Goal: Information Seeking & Learning: Learn about a topic

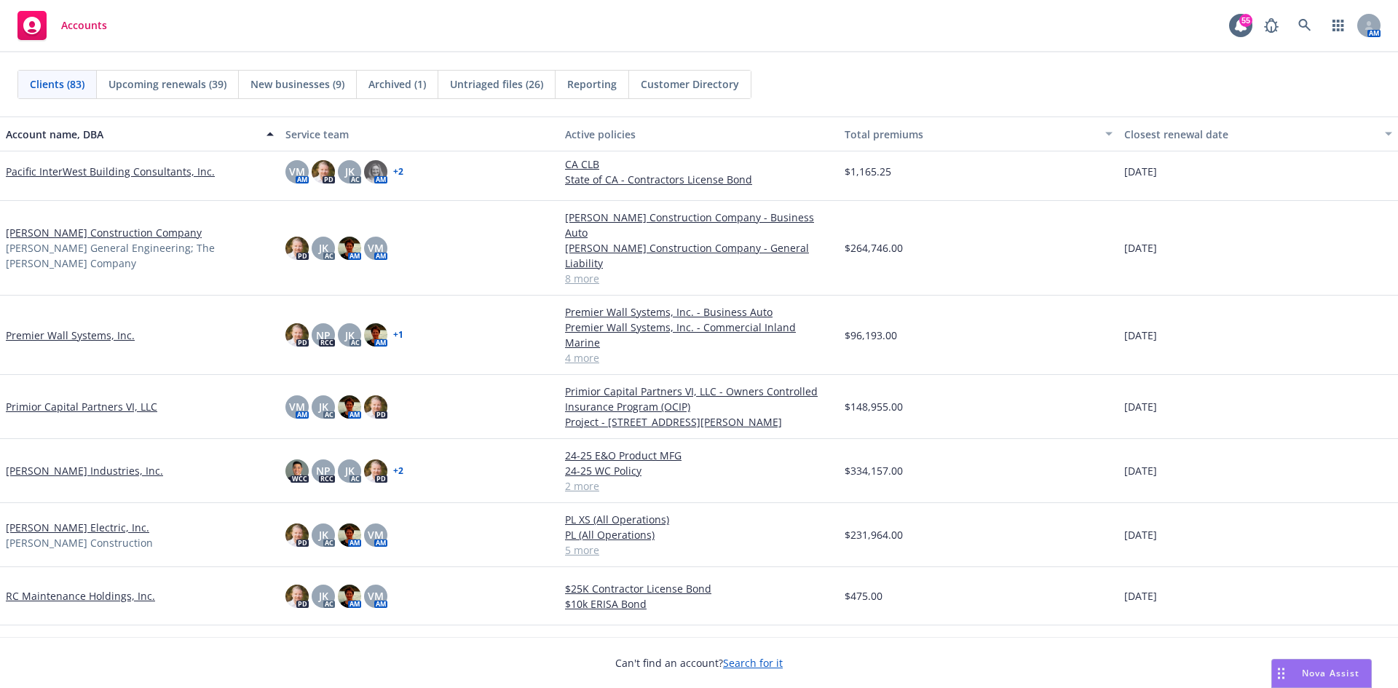
scroll to position [3349, 0]
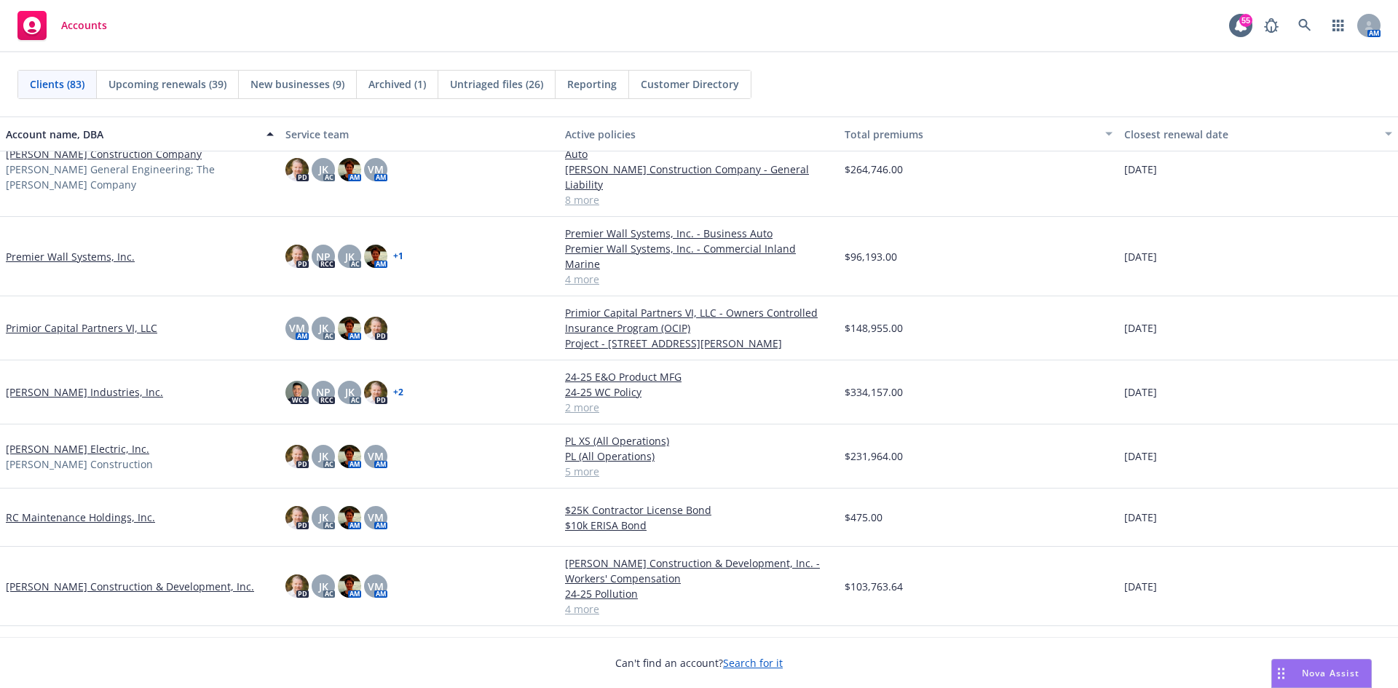
click at [71, 384] on link "[PERSON_NAME] Industries, Inc." at bounding box center [84, 391] width 157 height 15
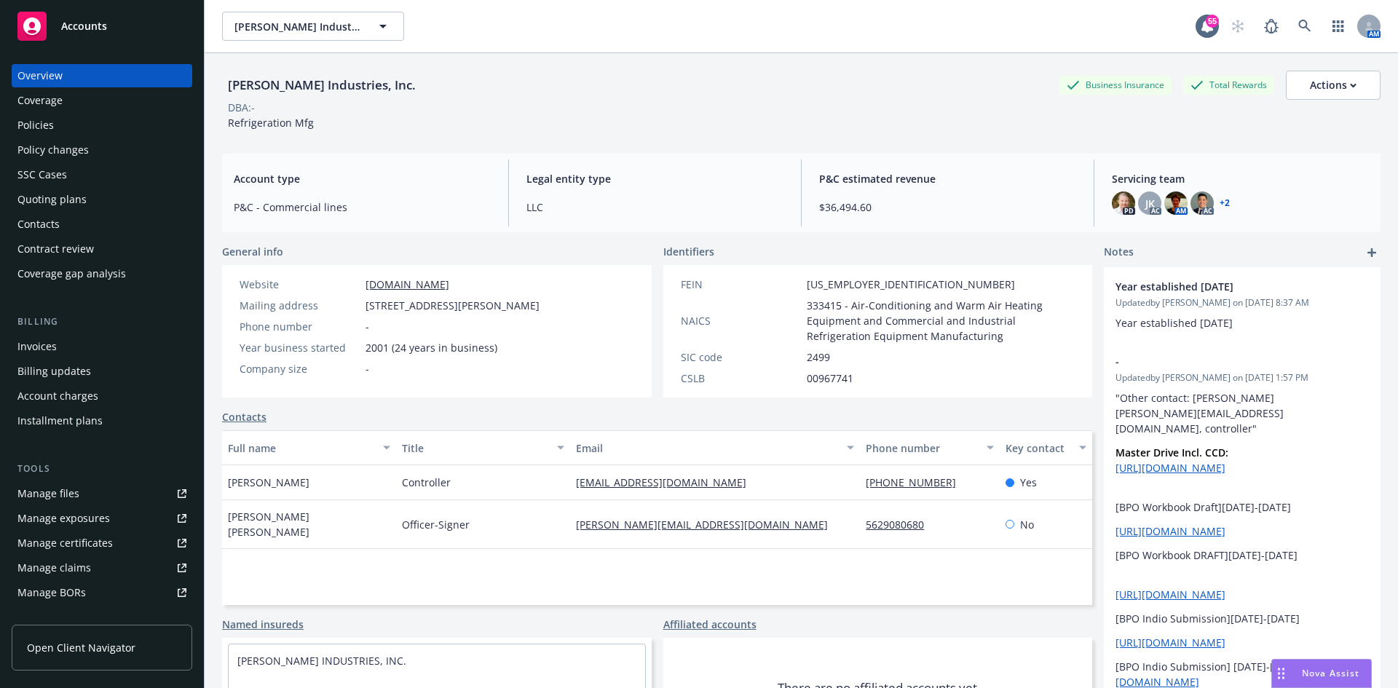
click at [44, 125] on div "Policies" at bounding box center [35, 125] width 36 height 23
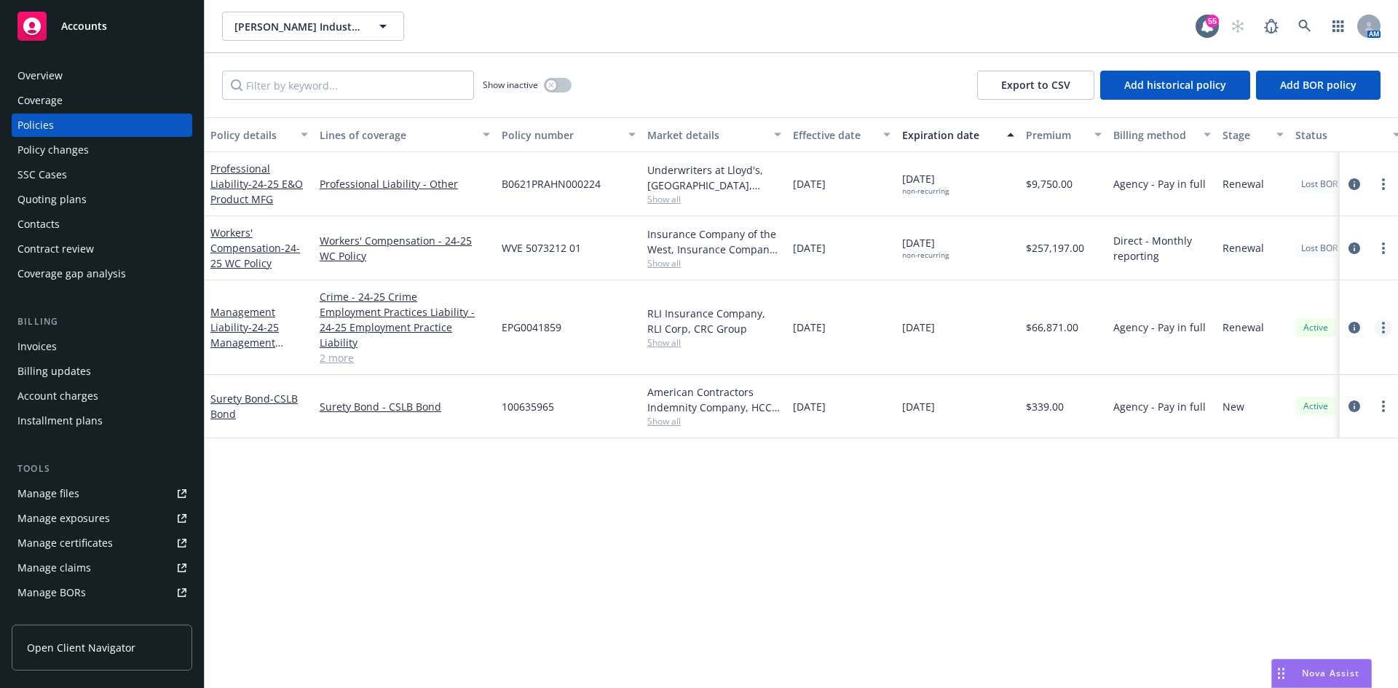
click at [1386, 319] on link "more" at bounding box center [1382, 327] width 17 height 17
click at [1299, 526] on link "Copy logging email" at bounding box center [1305, 524] width 171 height 29
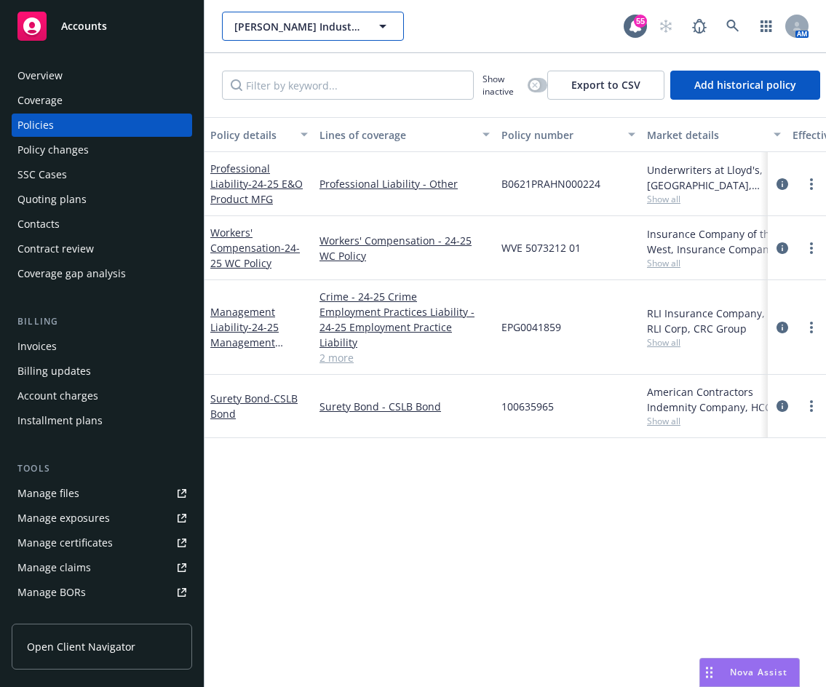
click at [304, 32] on span "Rahn Industries, Inc." at bounding box center [297, 26] width 126 height 15
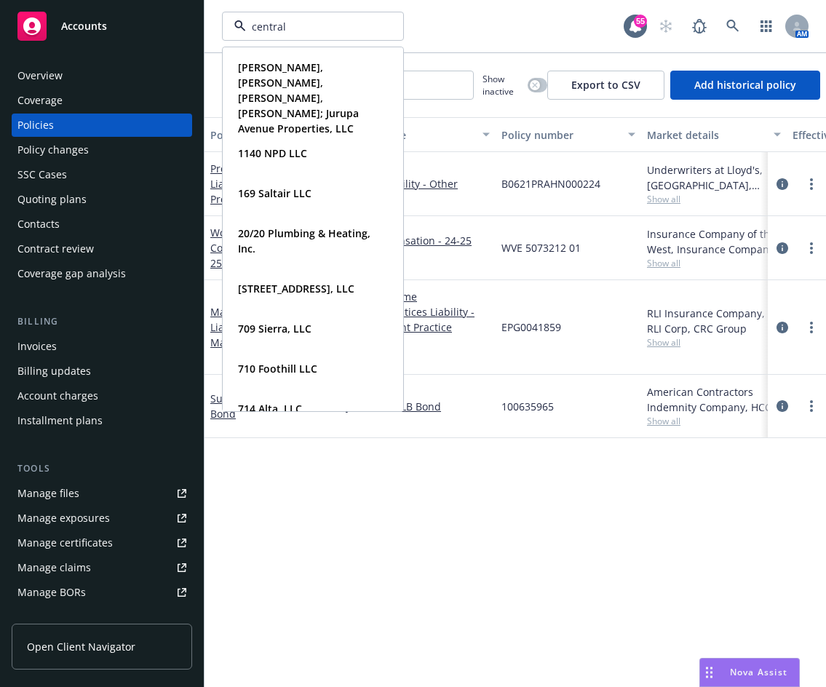
type input "central"
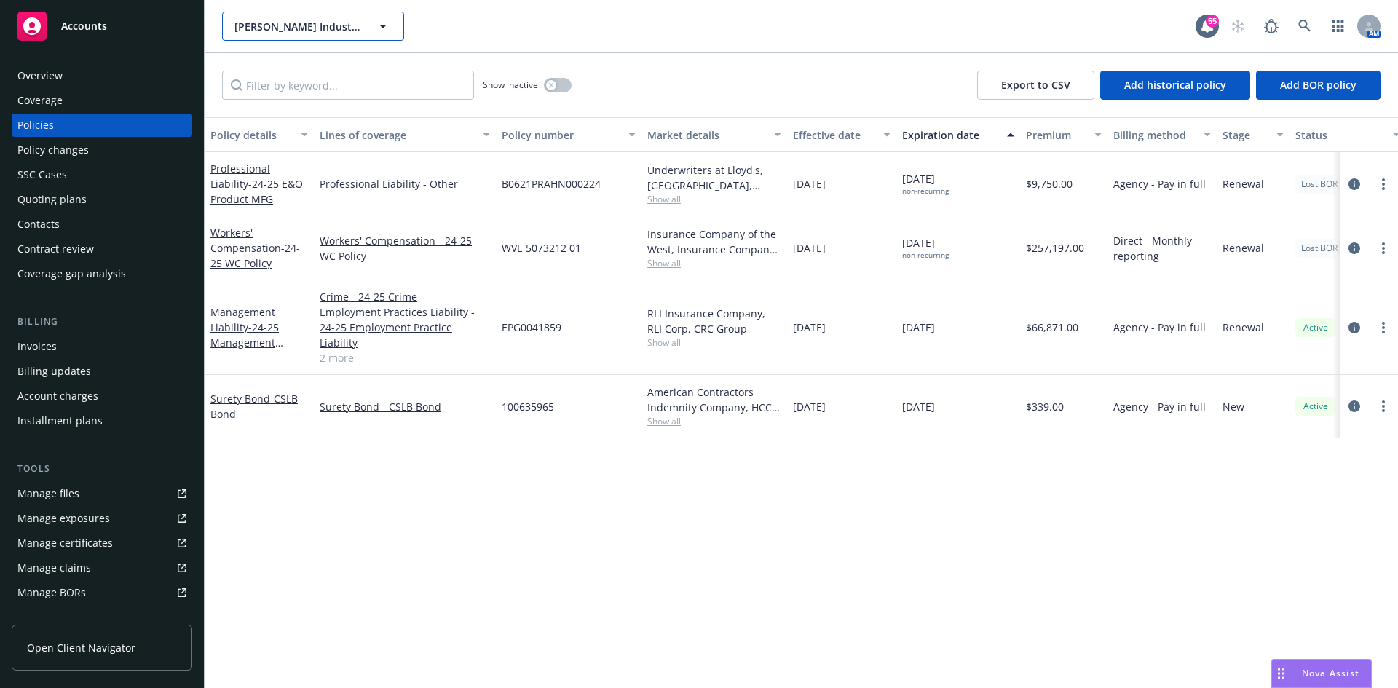
click at [334, 33] on span "Rahn Industries, Inc." at bounding box center [297, 26] width 126 height 15
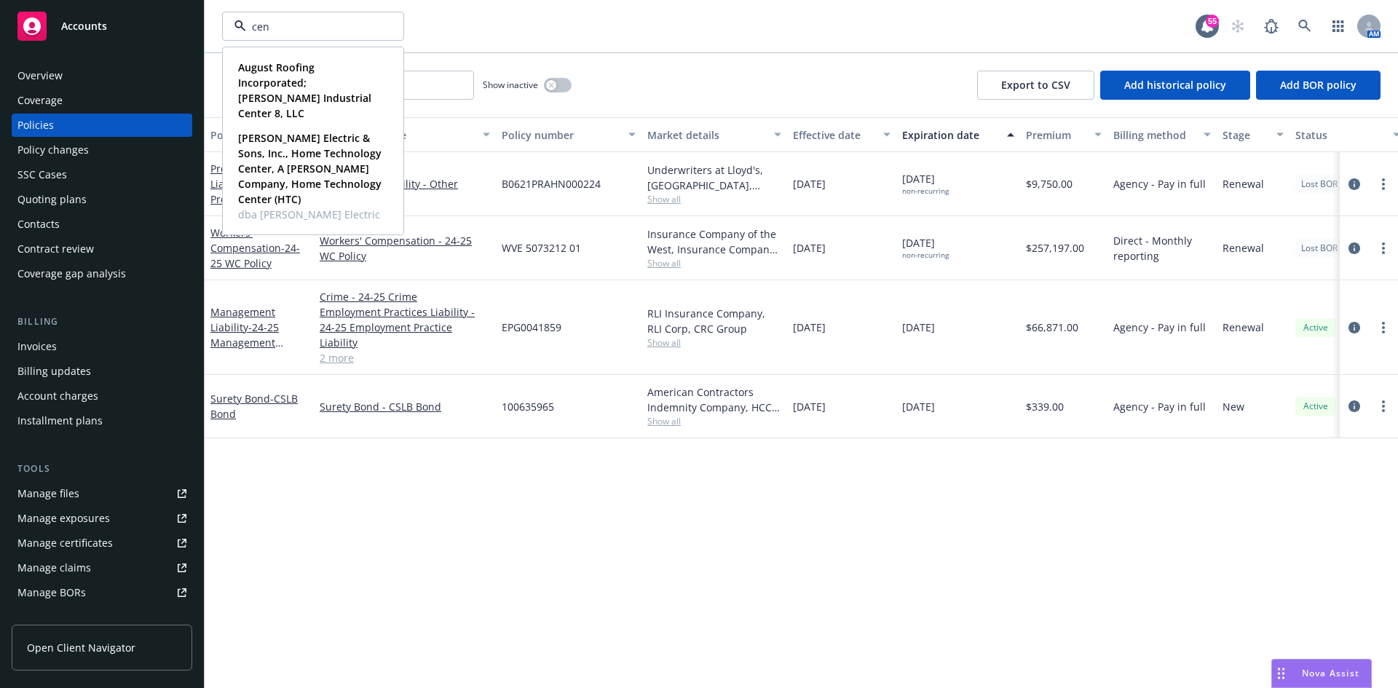
type input "cen"
click at [1302, 21] on icon at bounding box center [1304, 26] width 12 height 12
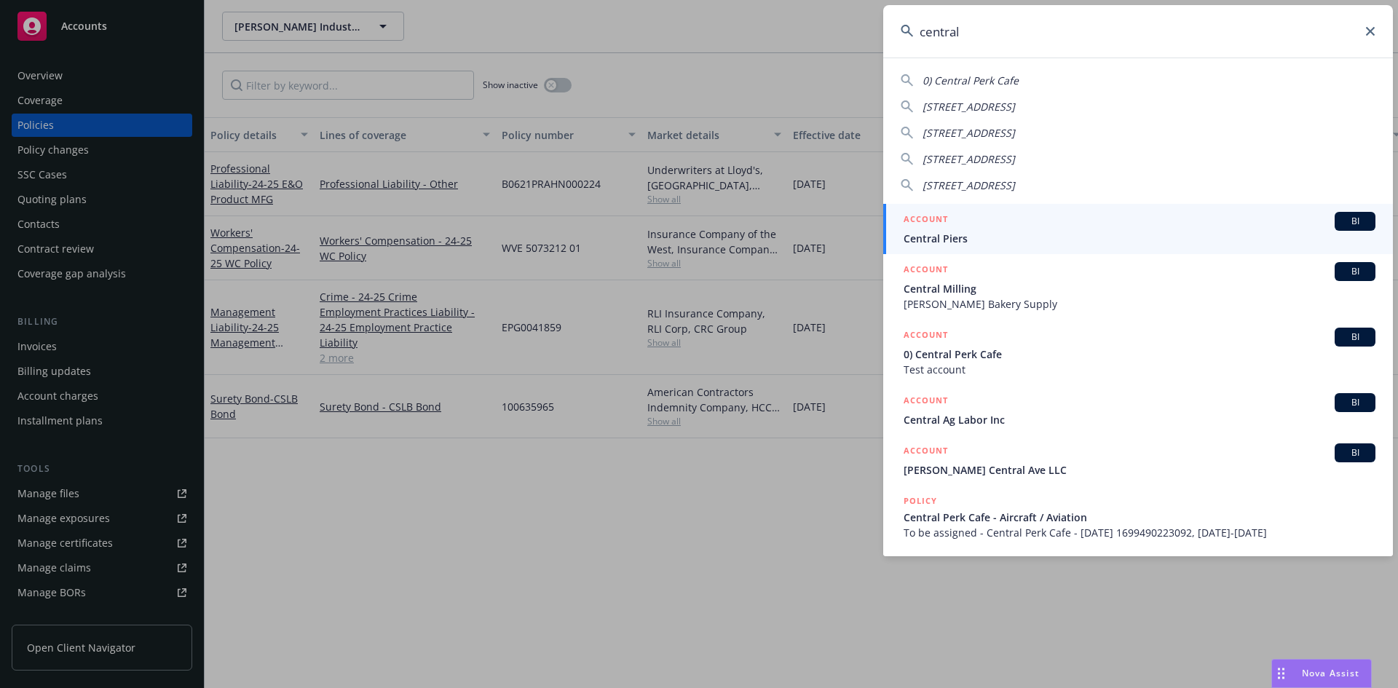
click at [1002, 36] on input "central" at bounding box center [1138, 31] width 510 height 52
drag, startPoint x: 1002, startPoint y: 36, endPoint x: 546, endPoint y: 44, distance: 455.8
click at [547, 44] on div "central 0) Central Perk Cafe 3610 Central Ave Ste 400 Riverside, CA 92506 50050…" at bounding box center [699, 344] width 1398 height 688
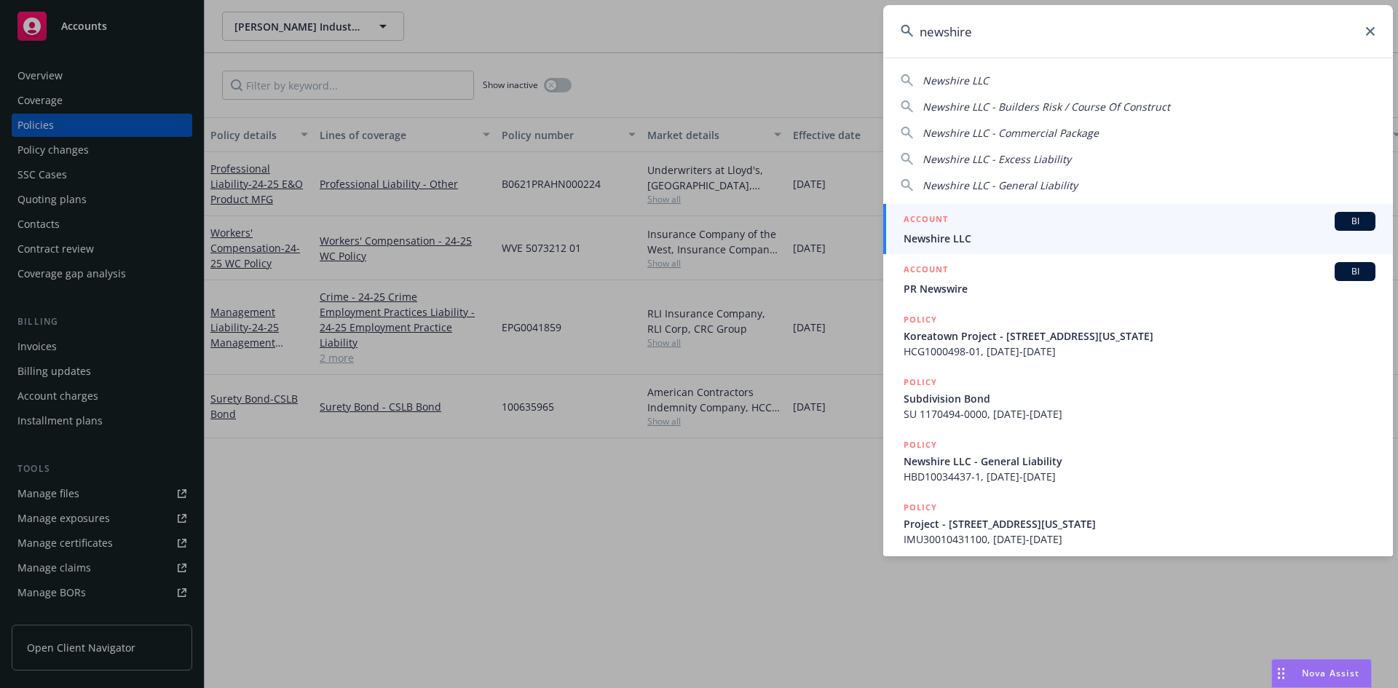
type input "newshire"
click at [1369, 29] on icon at bounding box center [1370, 31] width 9 height 9
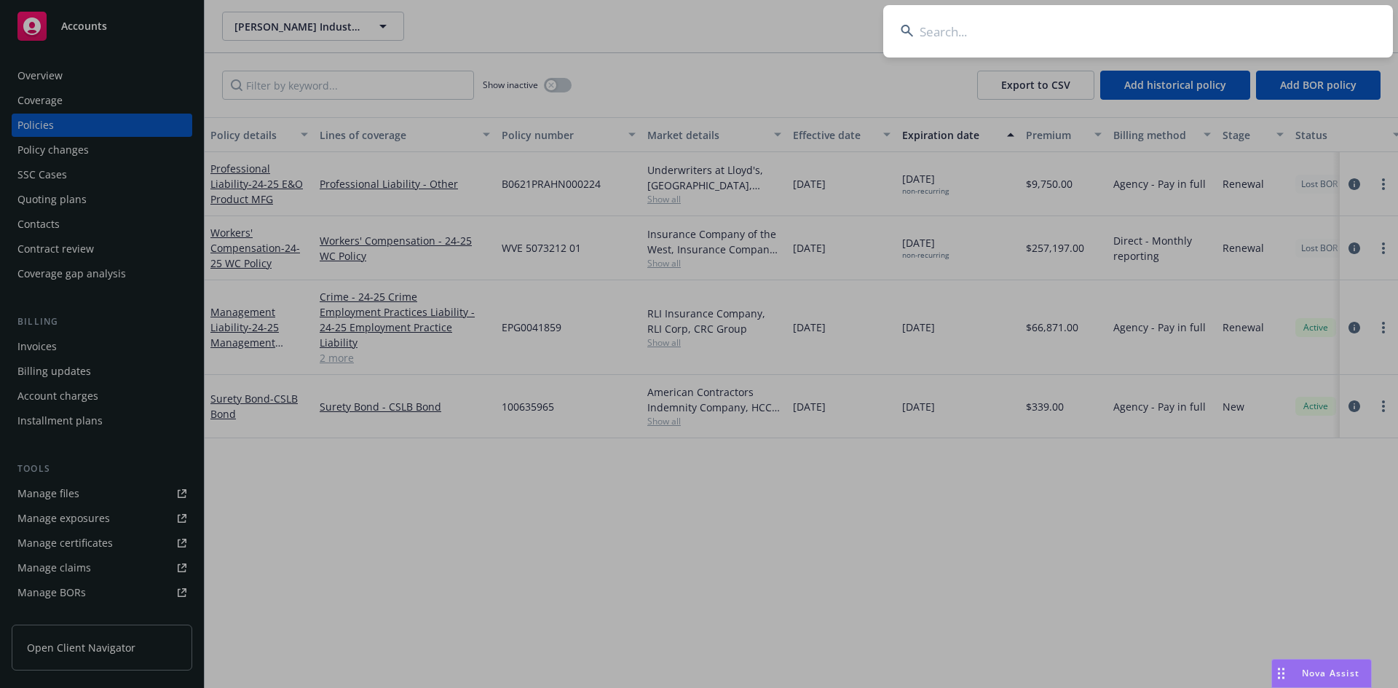
click at [1042, 37] on input at bounding box center [1138, 31] width 510 height 52
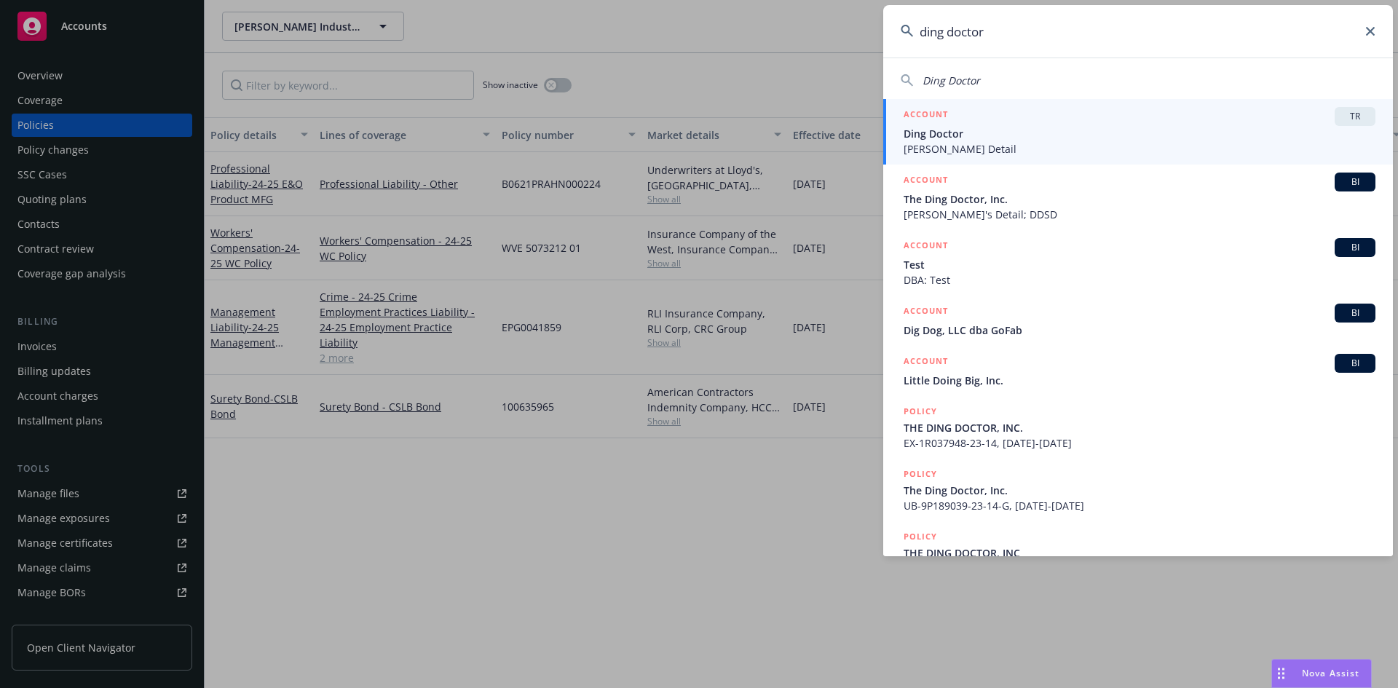
type input "ding doctor"
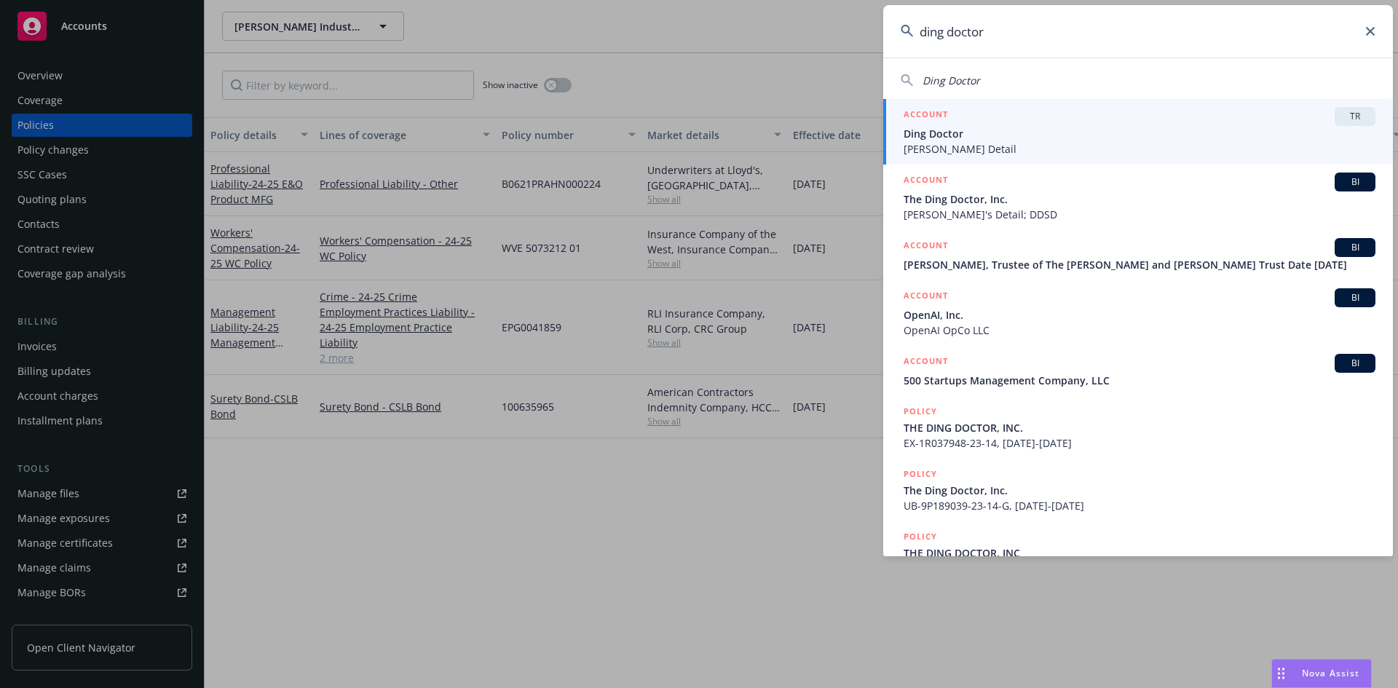
click at [970, 146] on span "Dannys Detail" at bounding box center [1139, 148] width 472 height 15
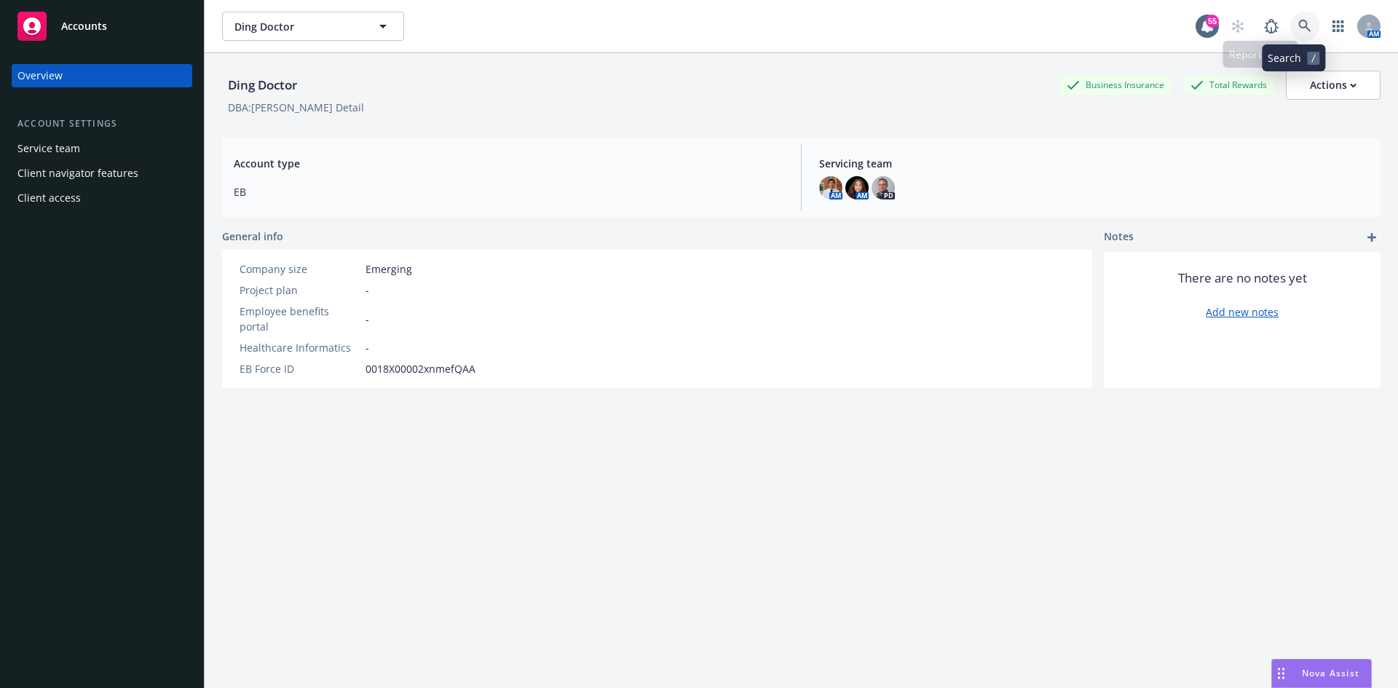
click at [1298, 28] on icon at bounding box center [1304, 26] width 13 height 13
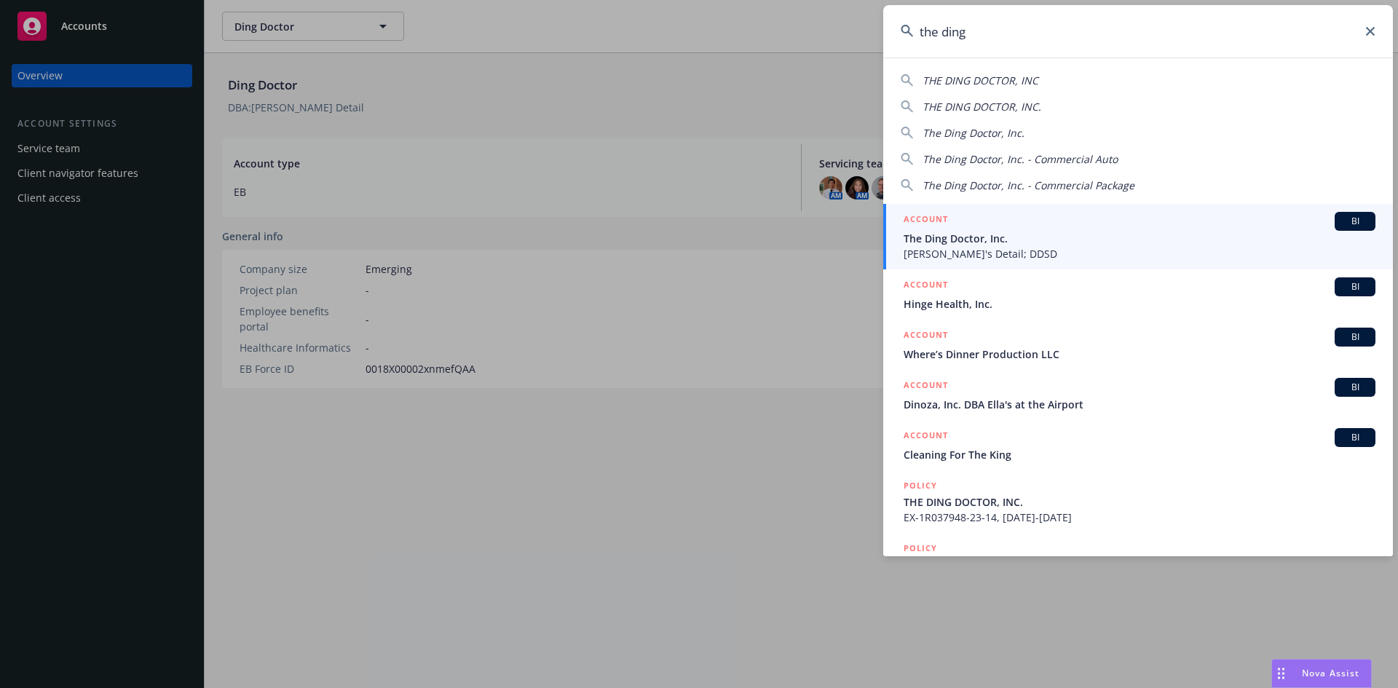
type input "the ding"
click at [959, 249] on span "[PERSON_NAME]'s Detail; DDSD" at bounding box center [1139, 253] width 472 height 15
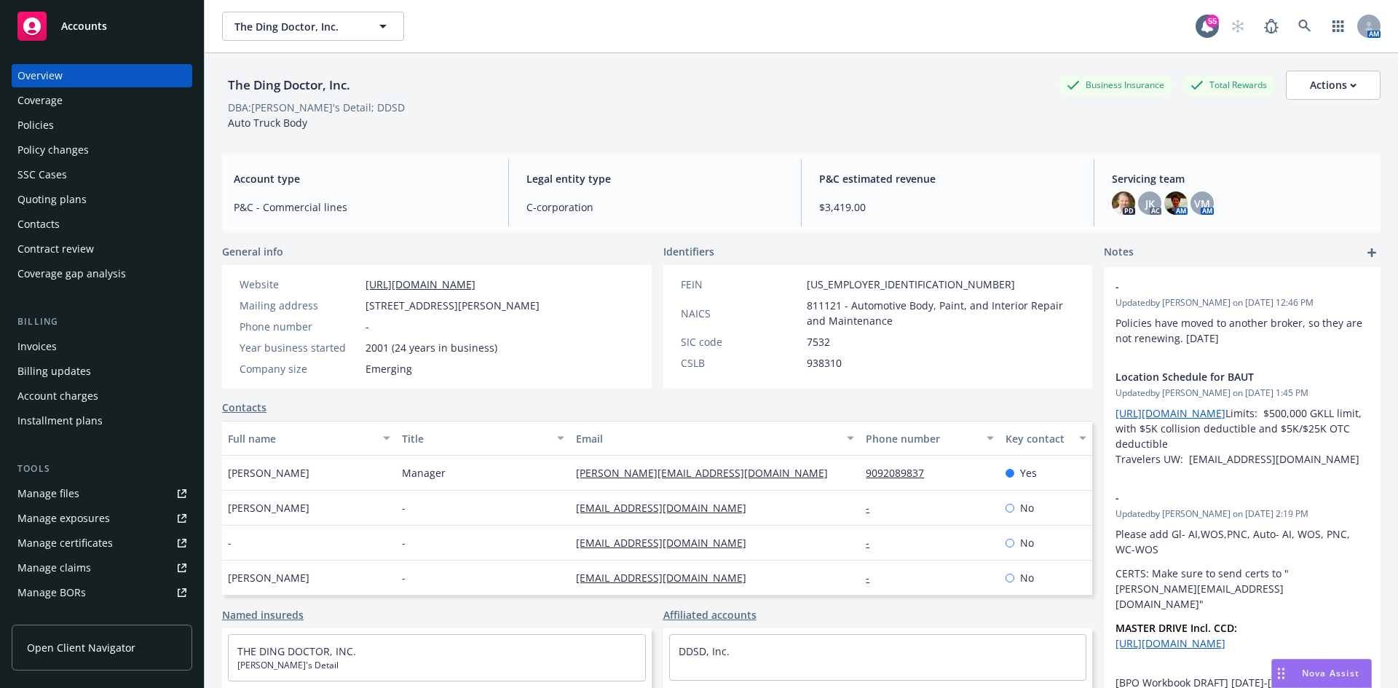
click at [65, 129] on div "Policies" at bounding box center [101, 125] width 169 height 23
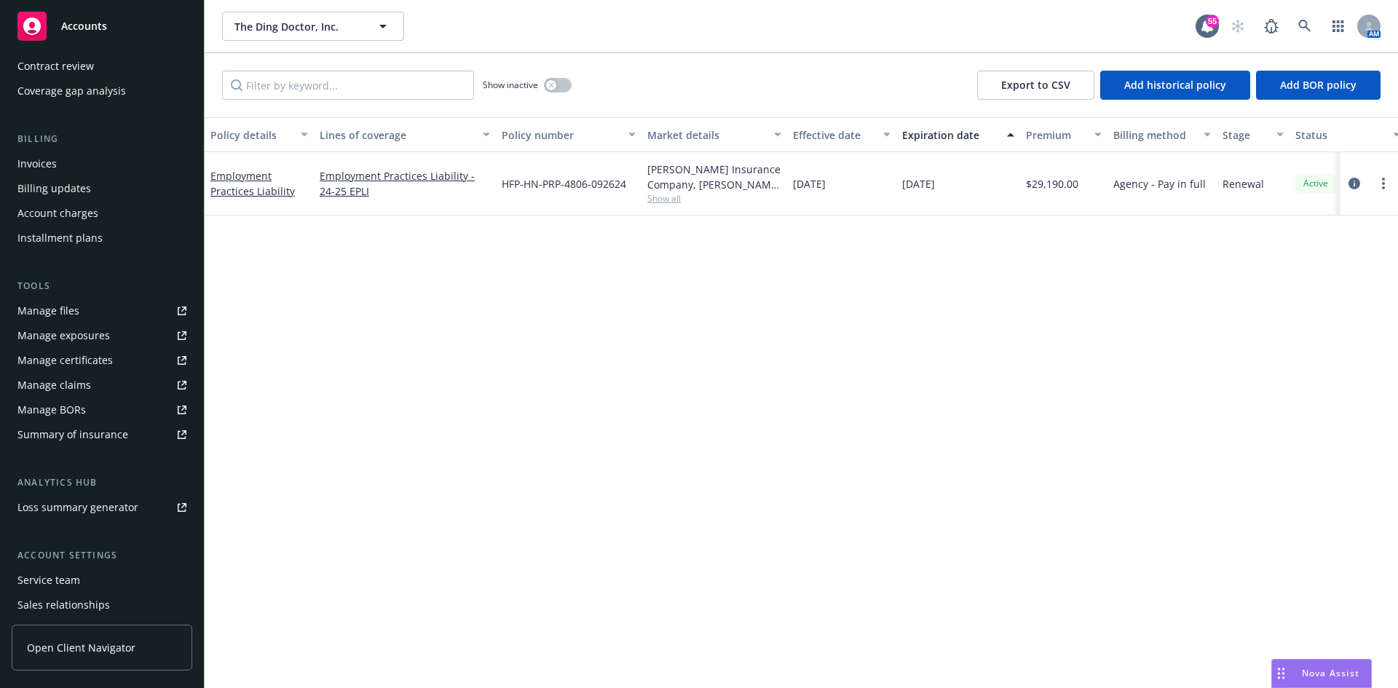
scroll to position [218, 0]
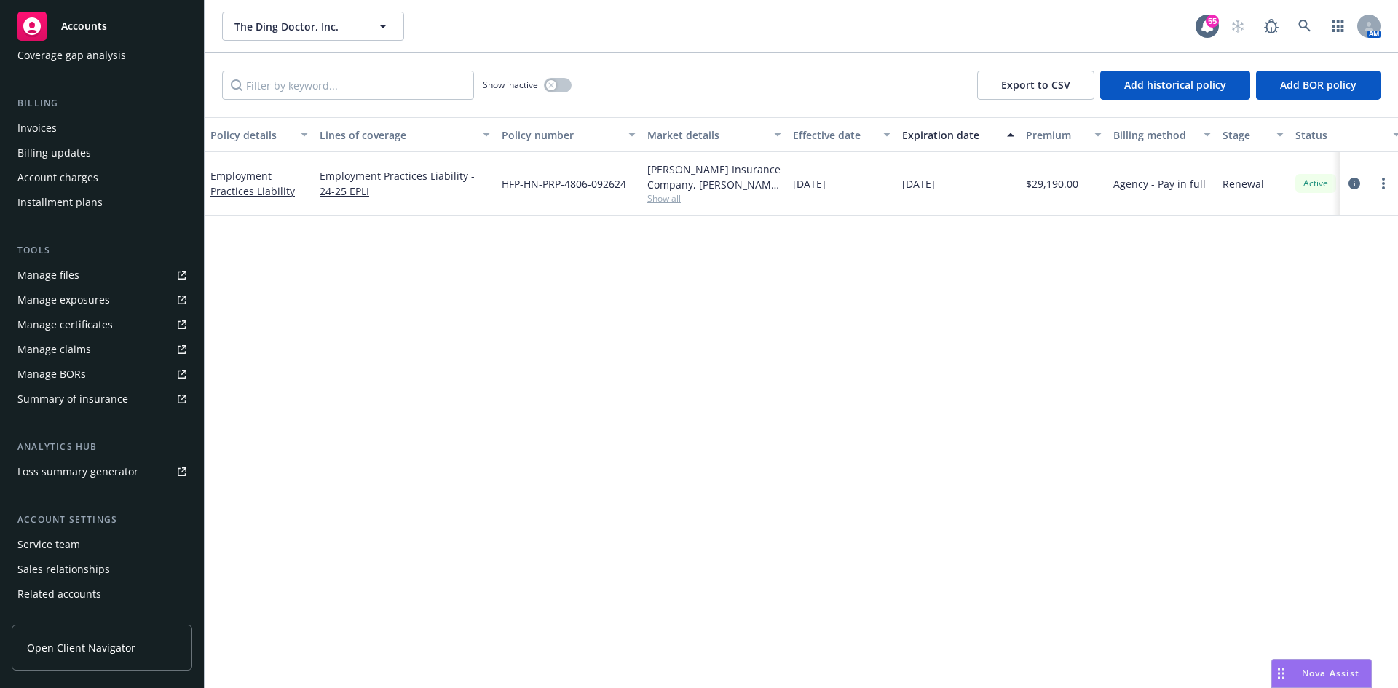
click at [84, 348] on div "Manage claims" at bounding box center [54, 349] width 74 height 23
click at [1307, 30] on icon at bounding box center [1304, 26] width 13 height 13
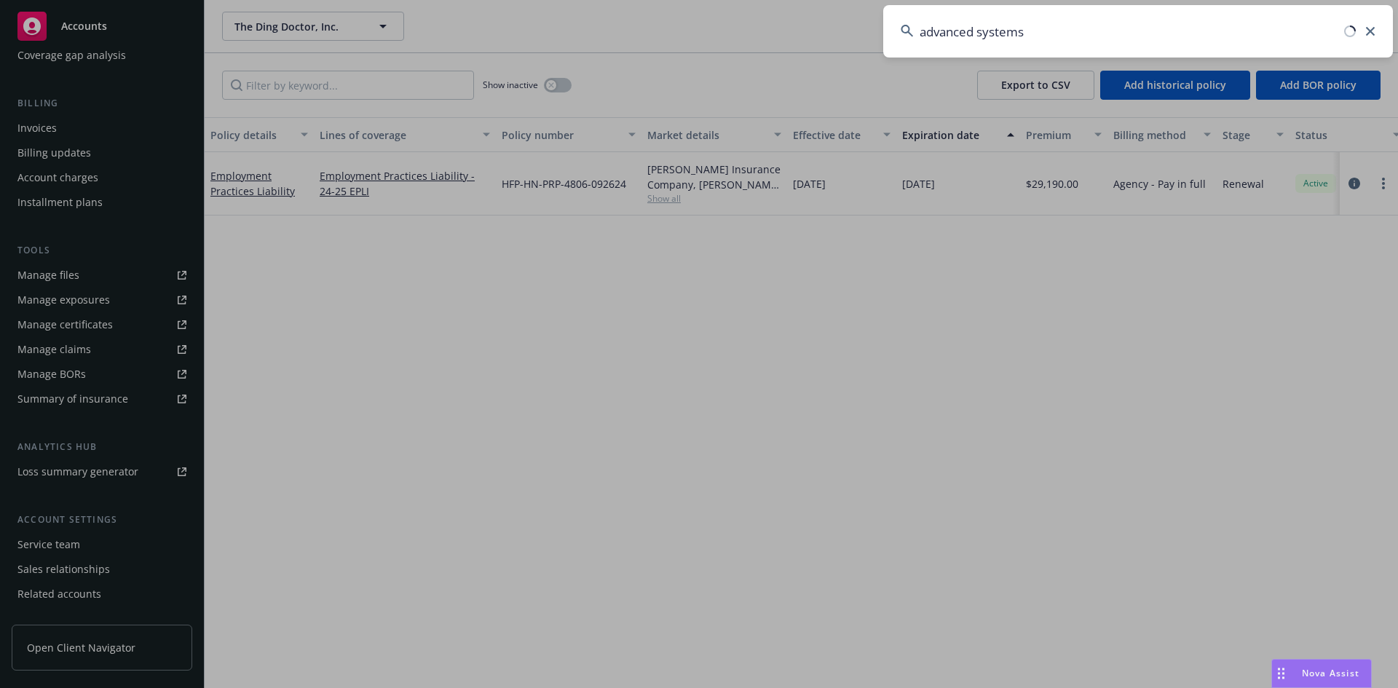
type input "advanced systems"
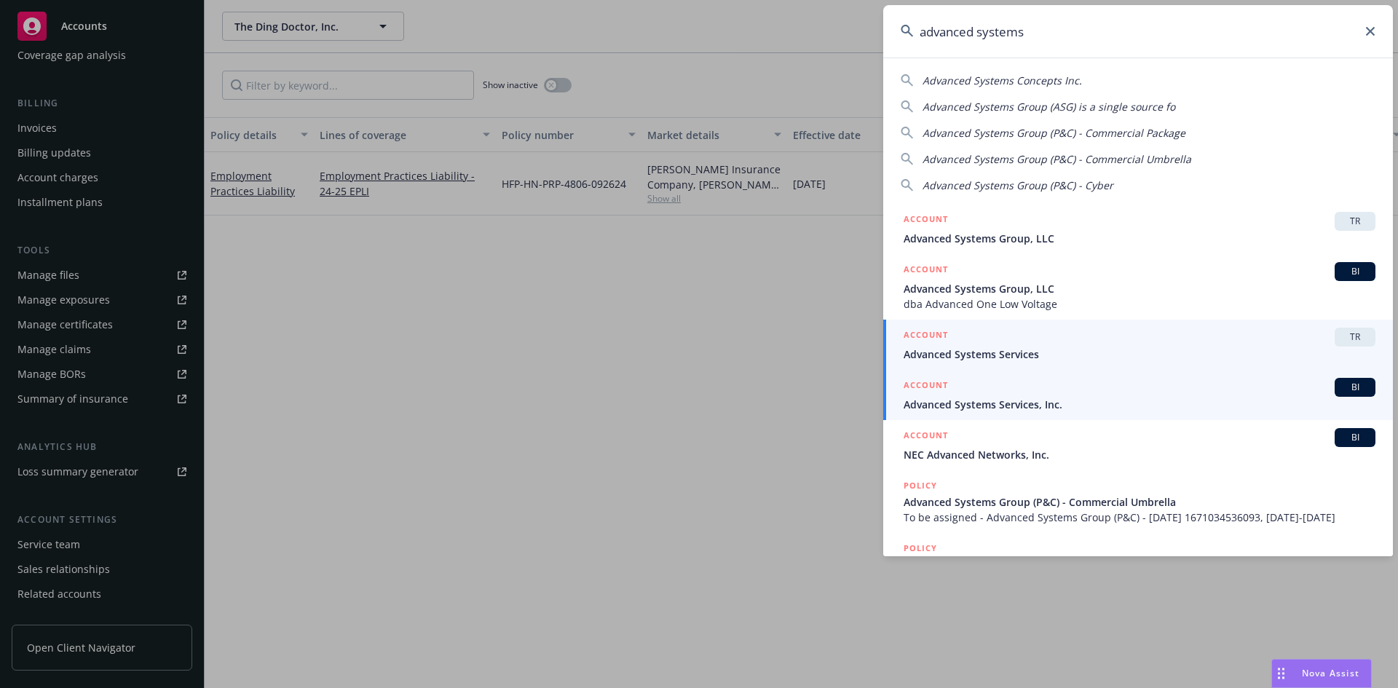
click at [1018, 408] on span "Advanced Systems Services, Inc." at bounding box center [1139, 404] width 472 height 15
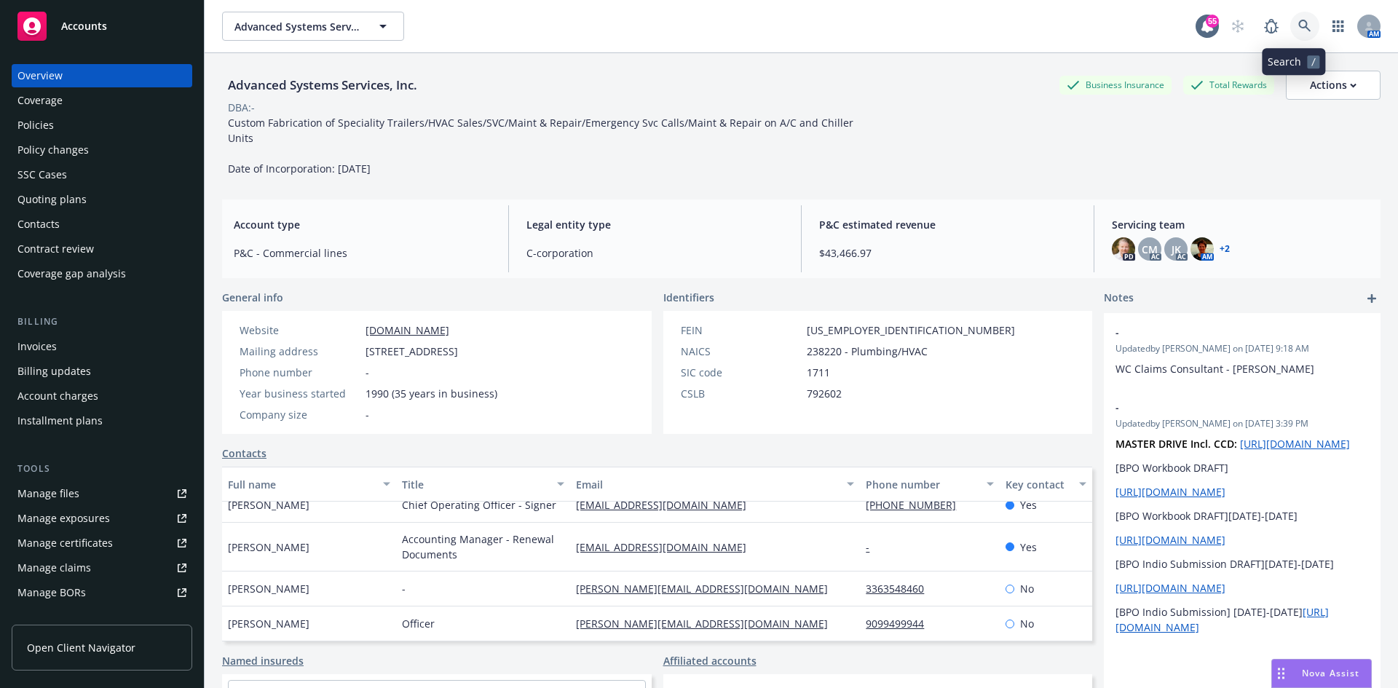
click at [1296, 18] on link at bounding box center [1304, 26] width 29 height 29
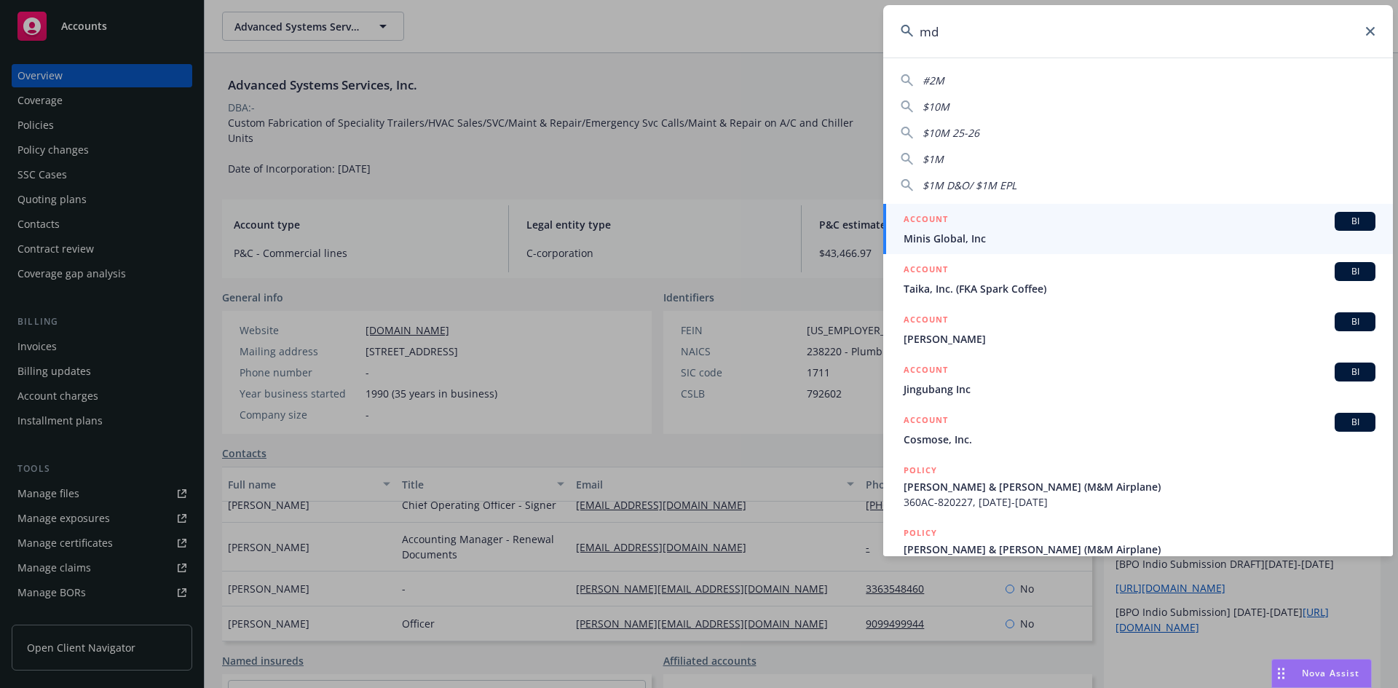
type input "mdb"
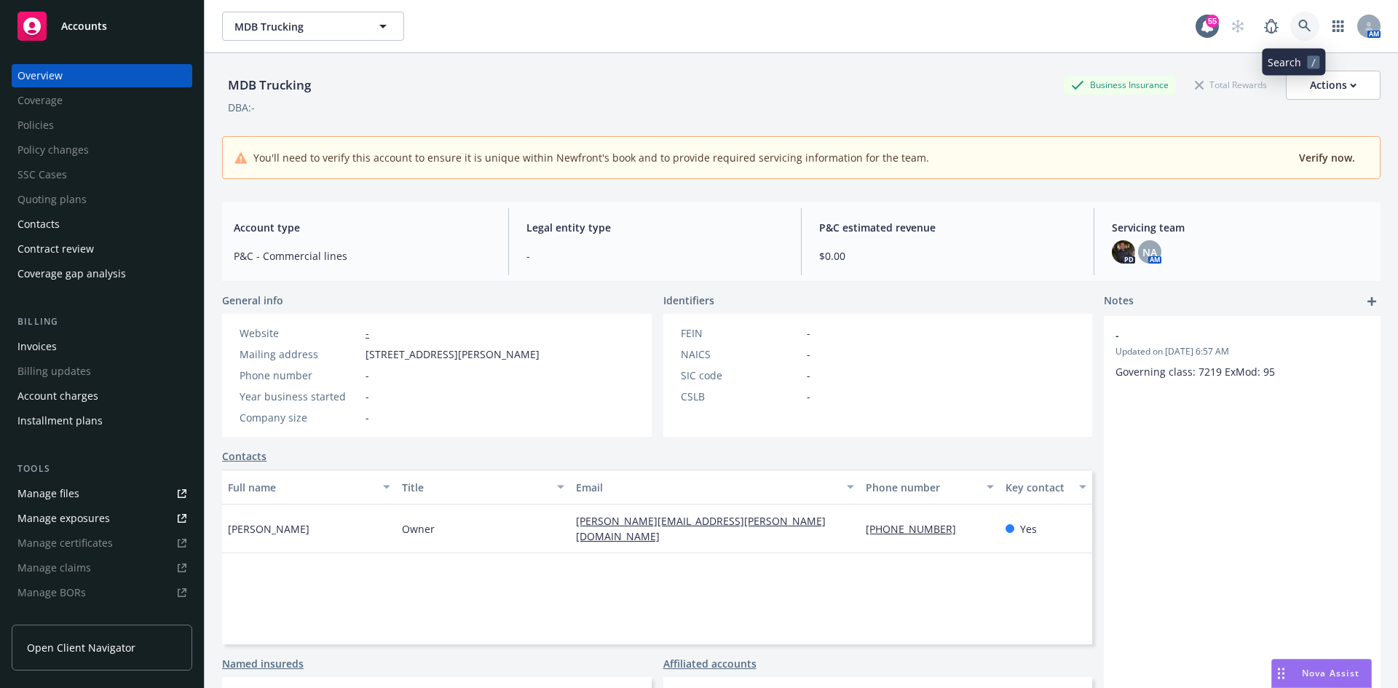
click at [1298, 30] on icon at bounding box center [1304, 26] width 13 height 13
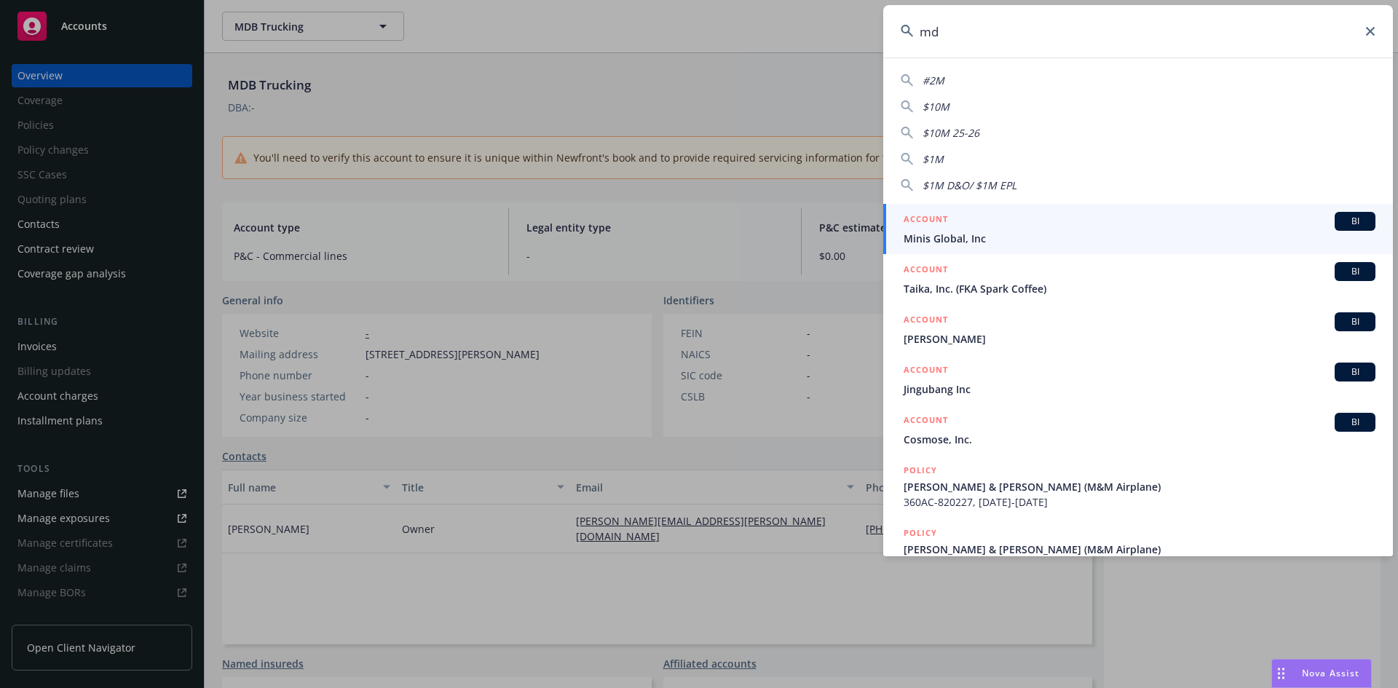
type input "mdb"
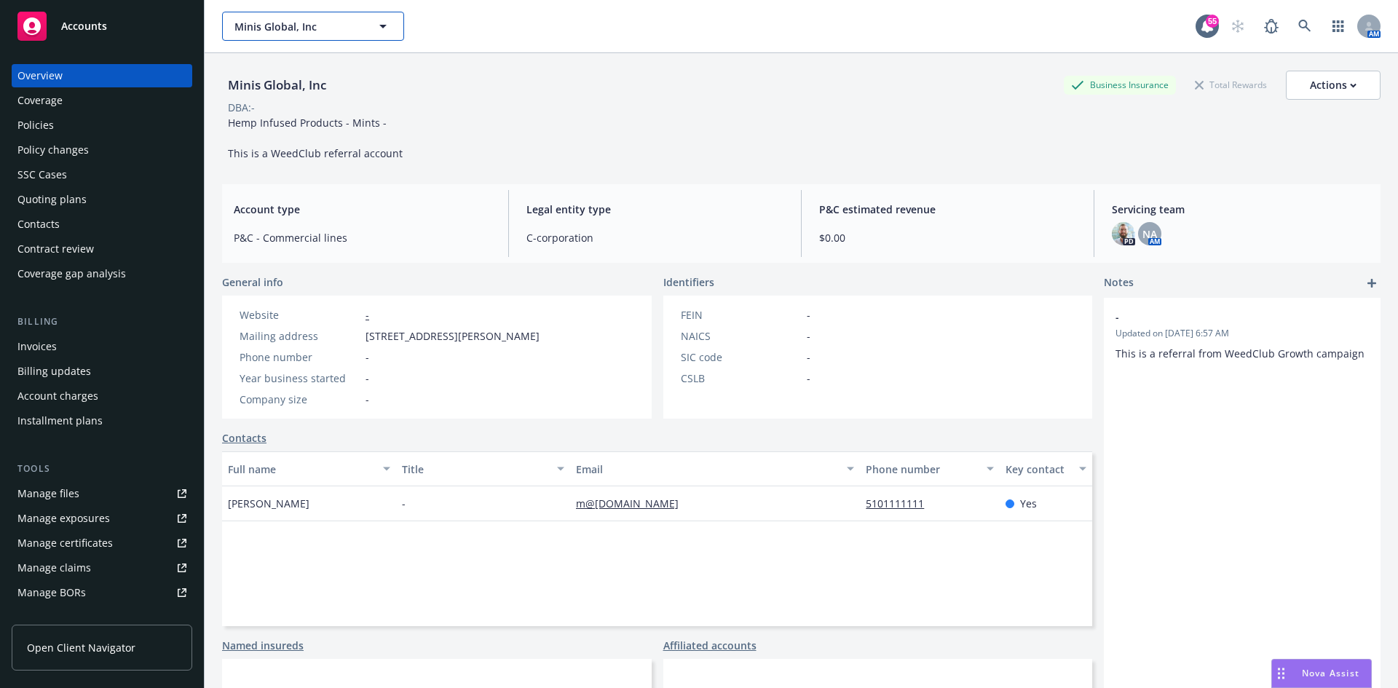
click at [351, 36] on button "Minis Global, Inc" at bounding box center [313, 26] width 182 height 29
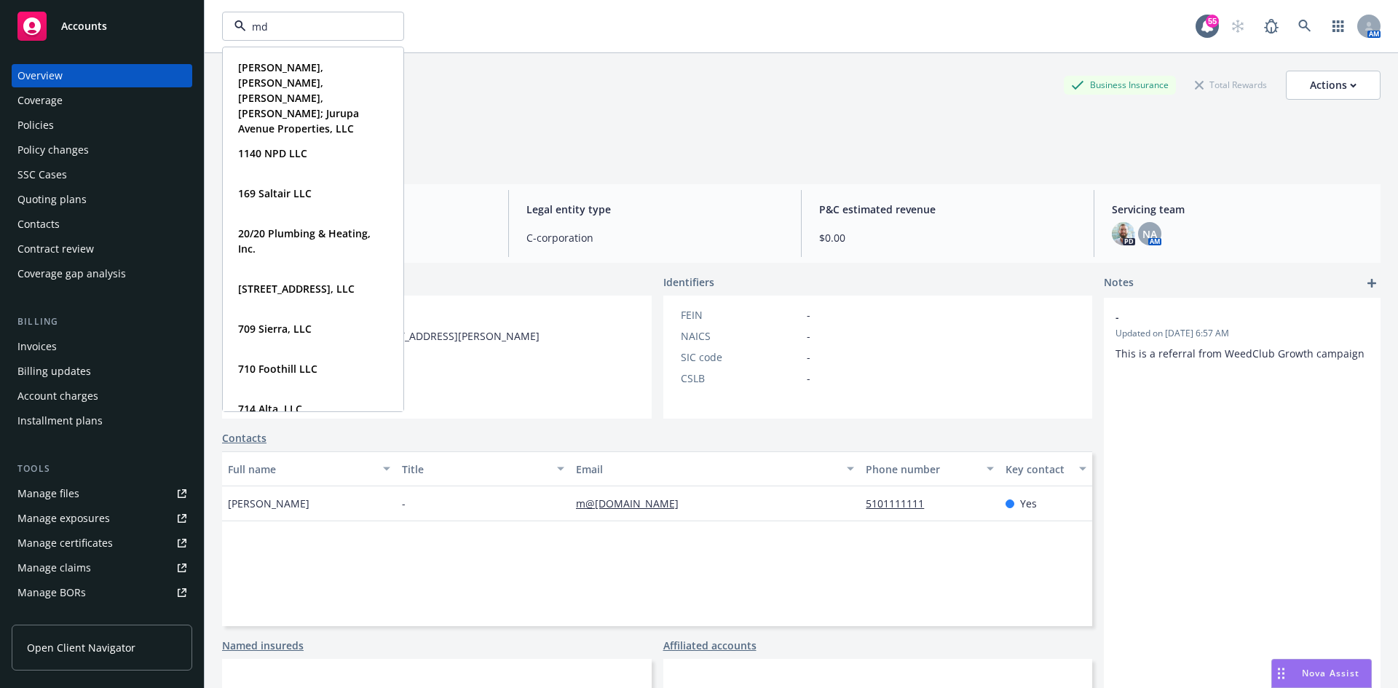
type input "mdb"
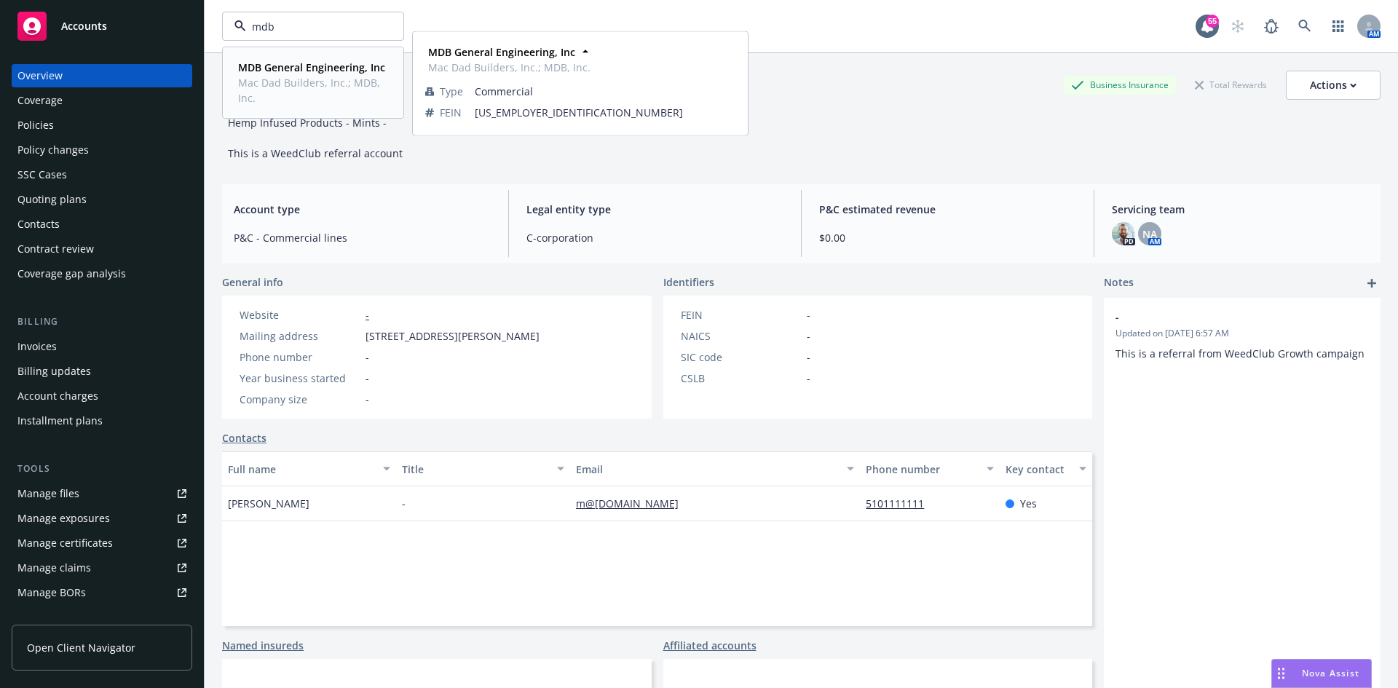
click at [323, 67] on strong "MDB General Engineering, Inc" at bounding box center [311, 67] width 147 height 14
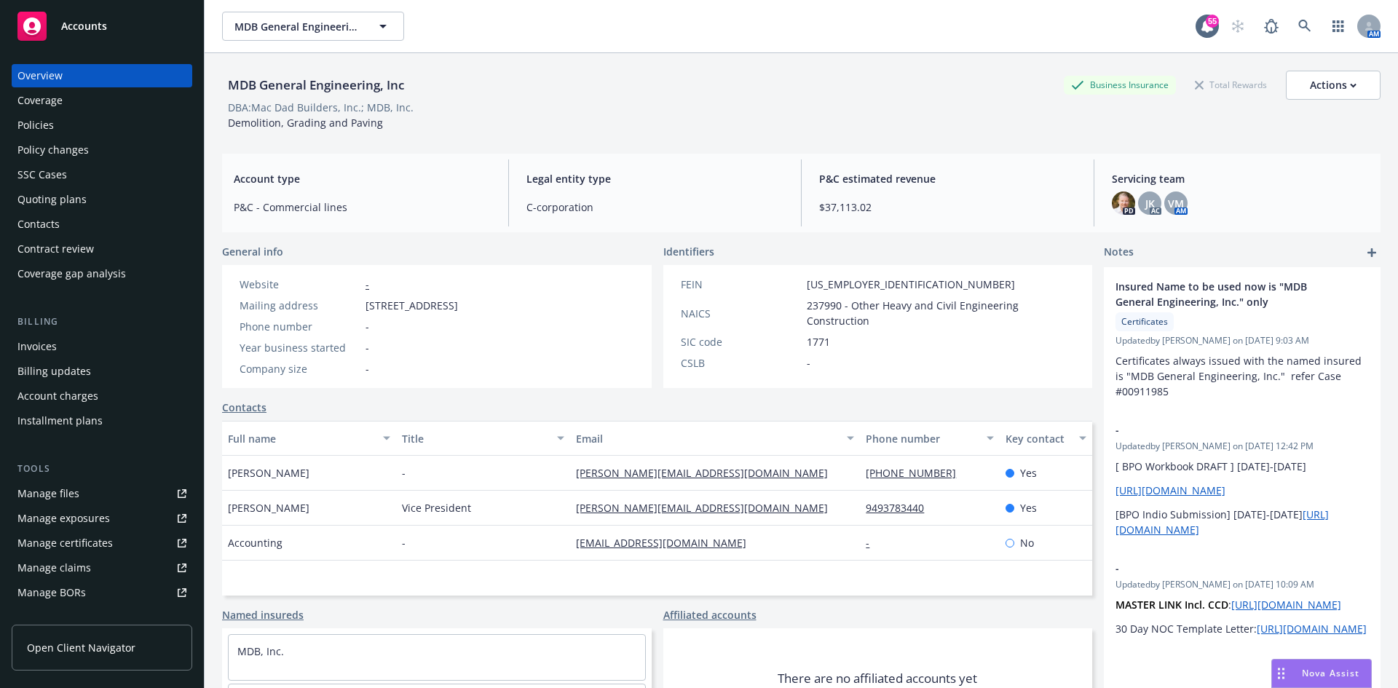
click at [35, 127] on div "Policies" at bounding box center [35, 125] width 36 height 23
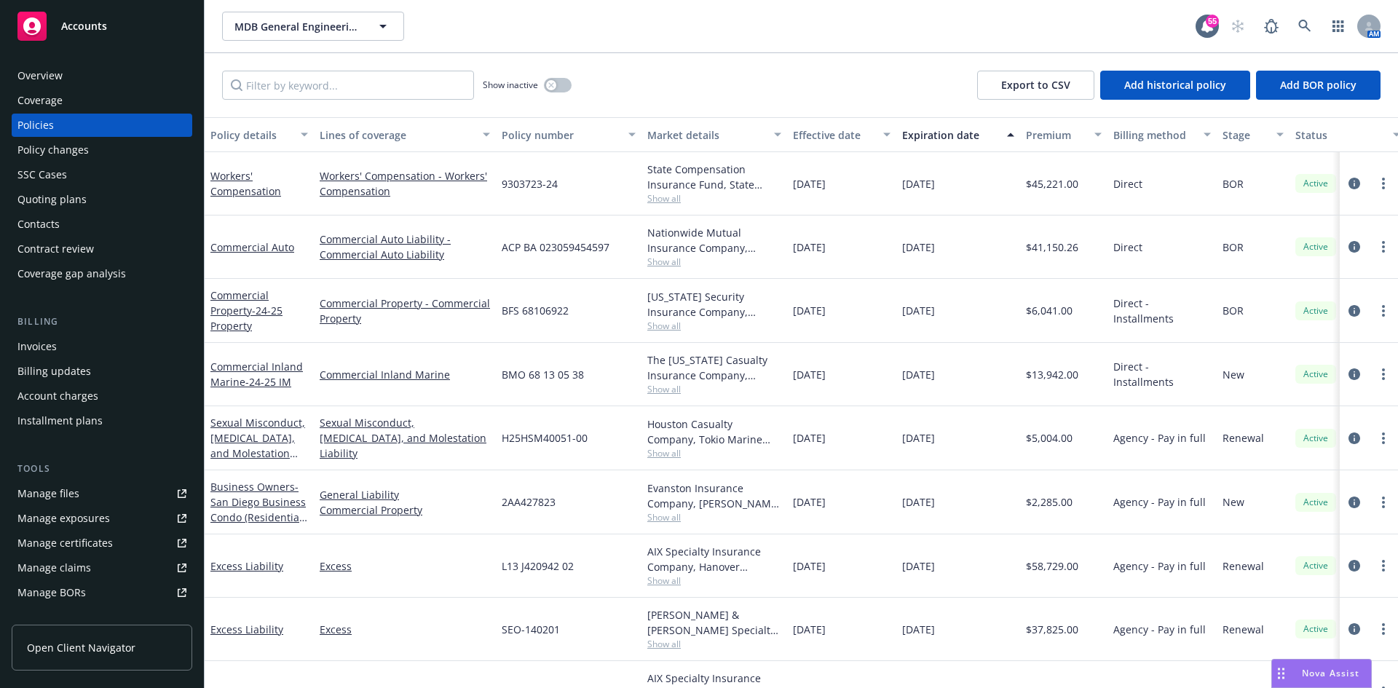
scroll to position [47, 0]
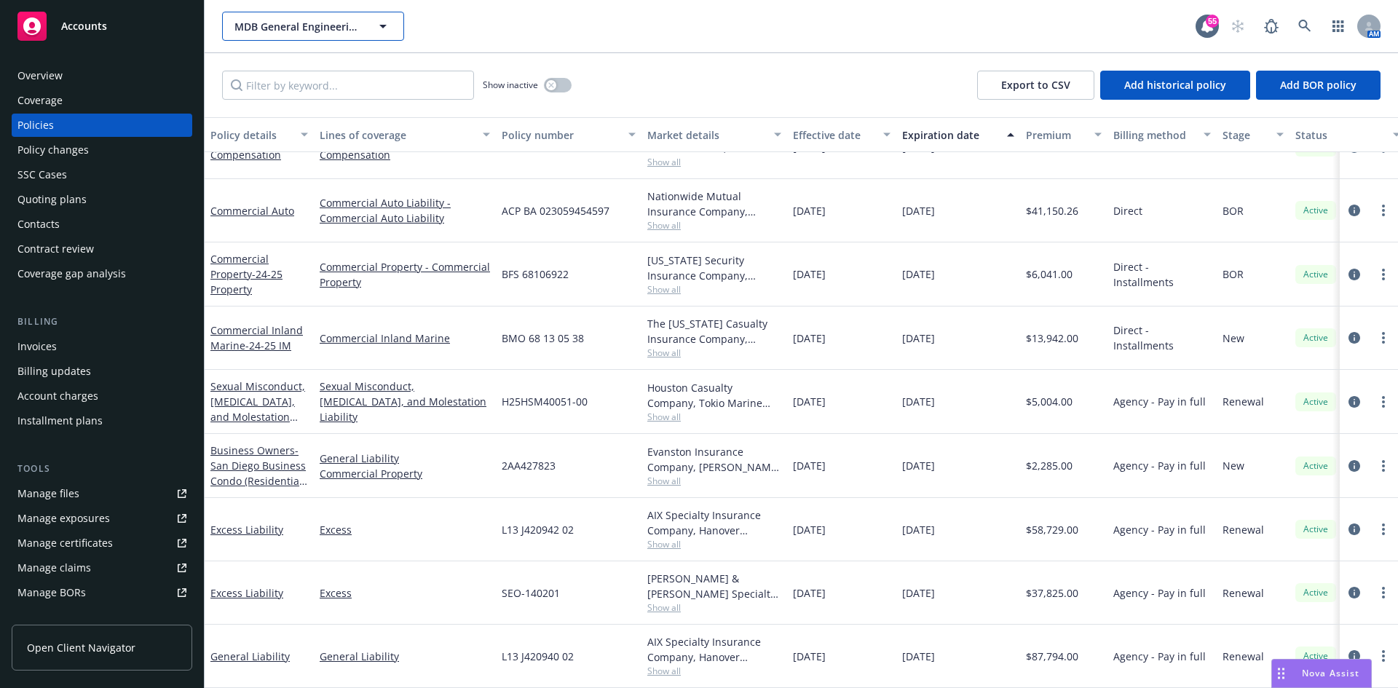
click at [322, 36] on button "MDB General Engineering, Inc" at bounding box center [313, 26] width 182 height 29
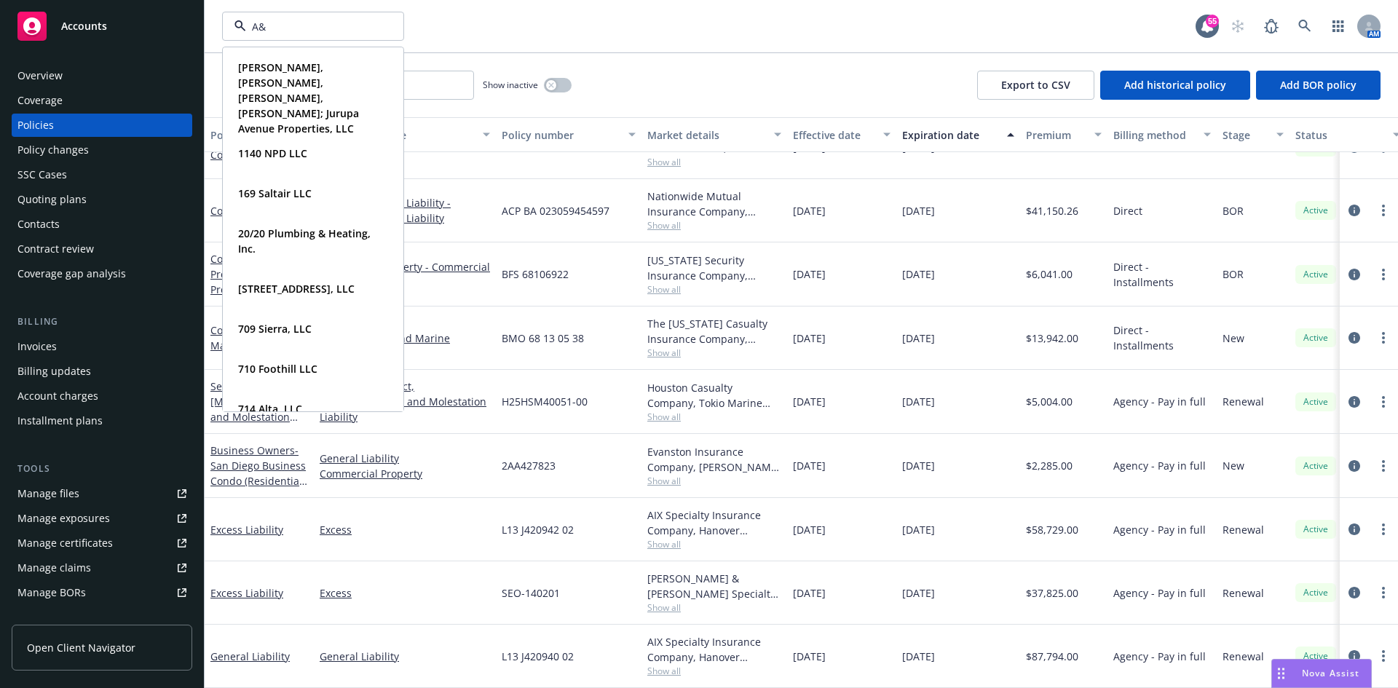
type input "A&N"
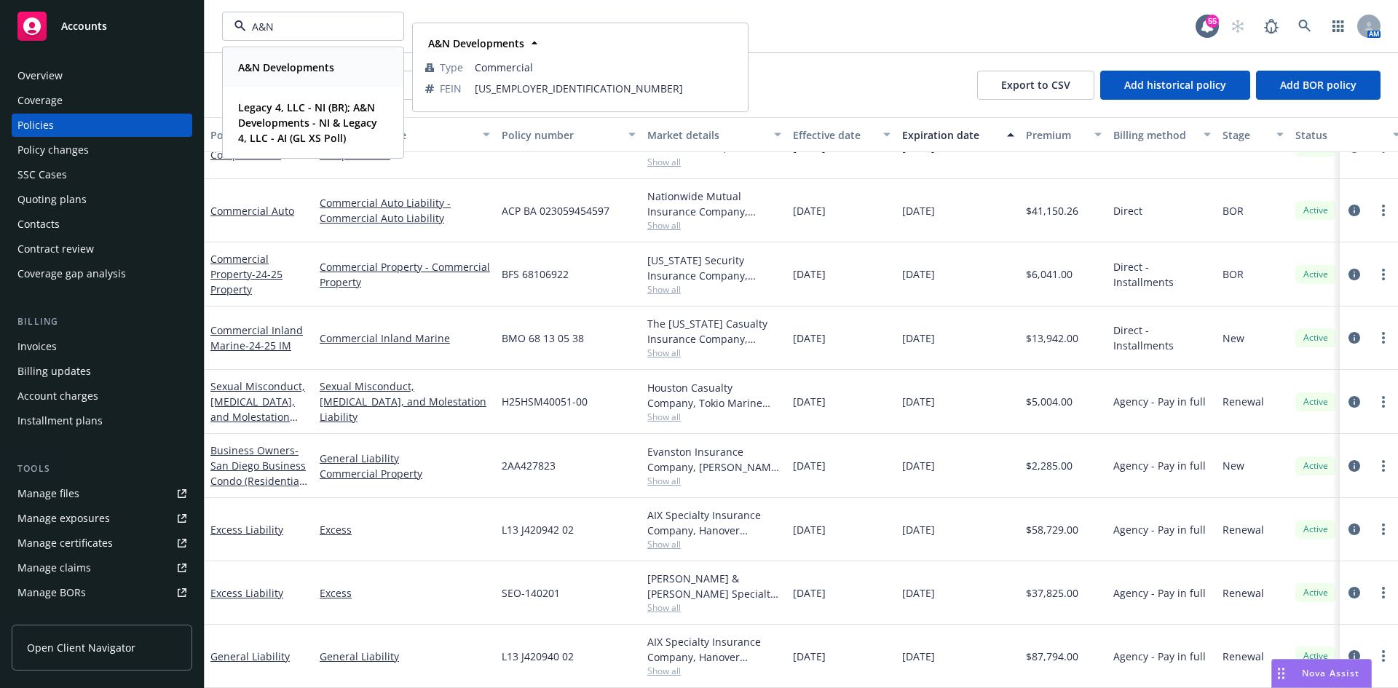
click at [282, 64] on strong "A&N Developments" at bounding box center [286, 67] width 96 height 14
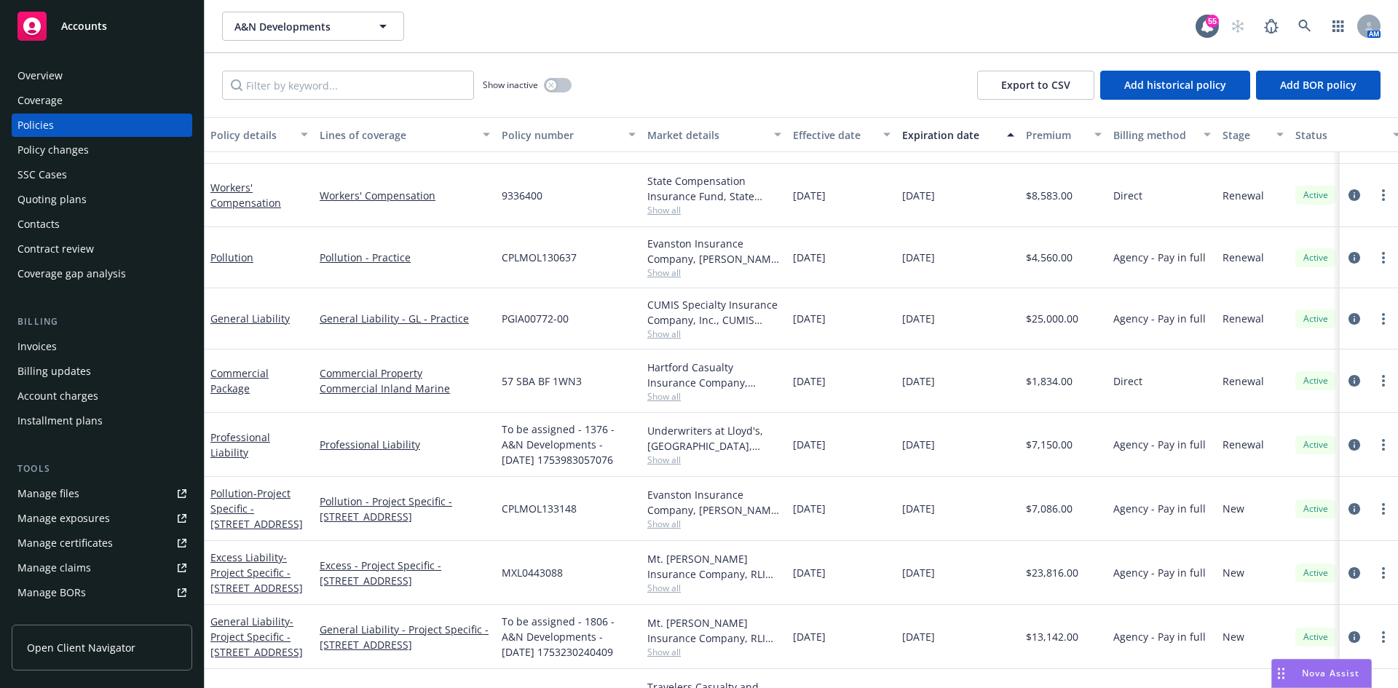
scroll to position [165, 0]
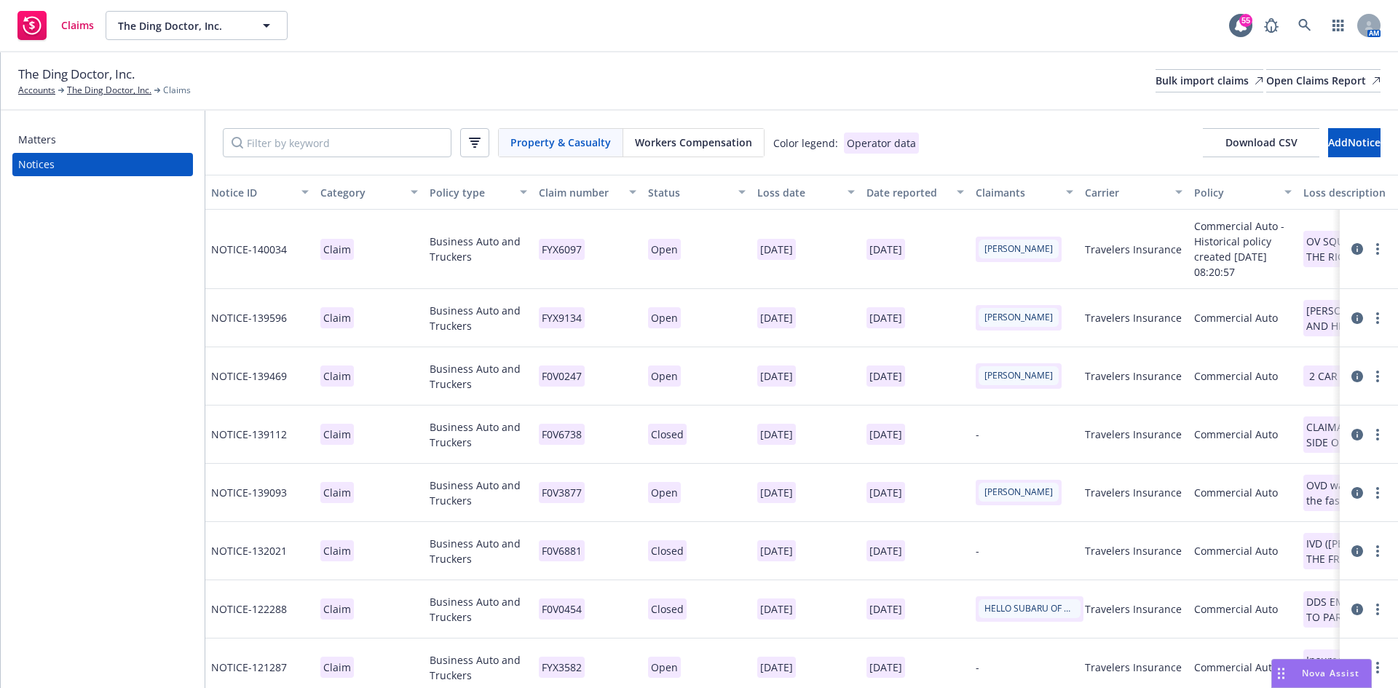
click at [919, 186] on div "Date reported" at bounding box center [907, 192] width 82 height 15
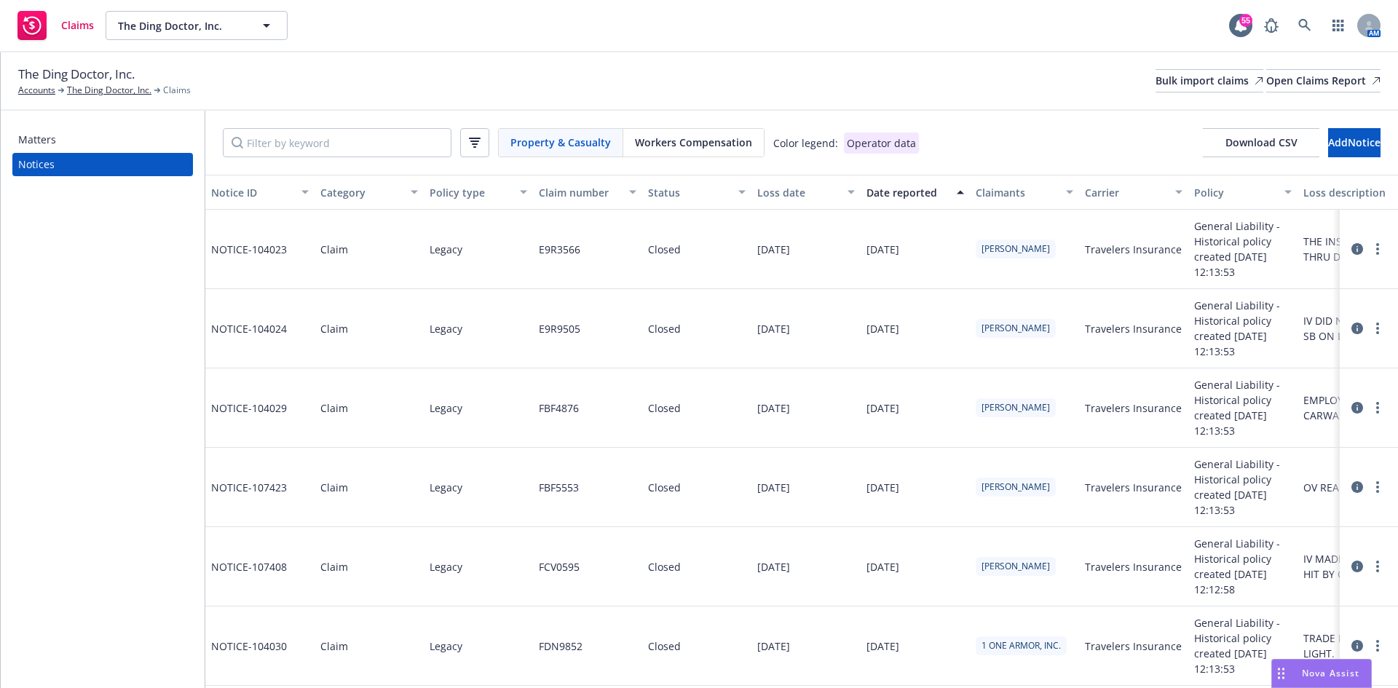
click at [919, 186] on div "Date reported" at bounding box center [907, 192] width 82 height 15
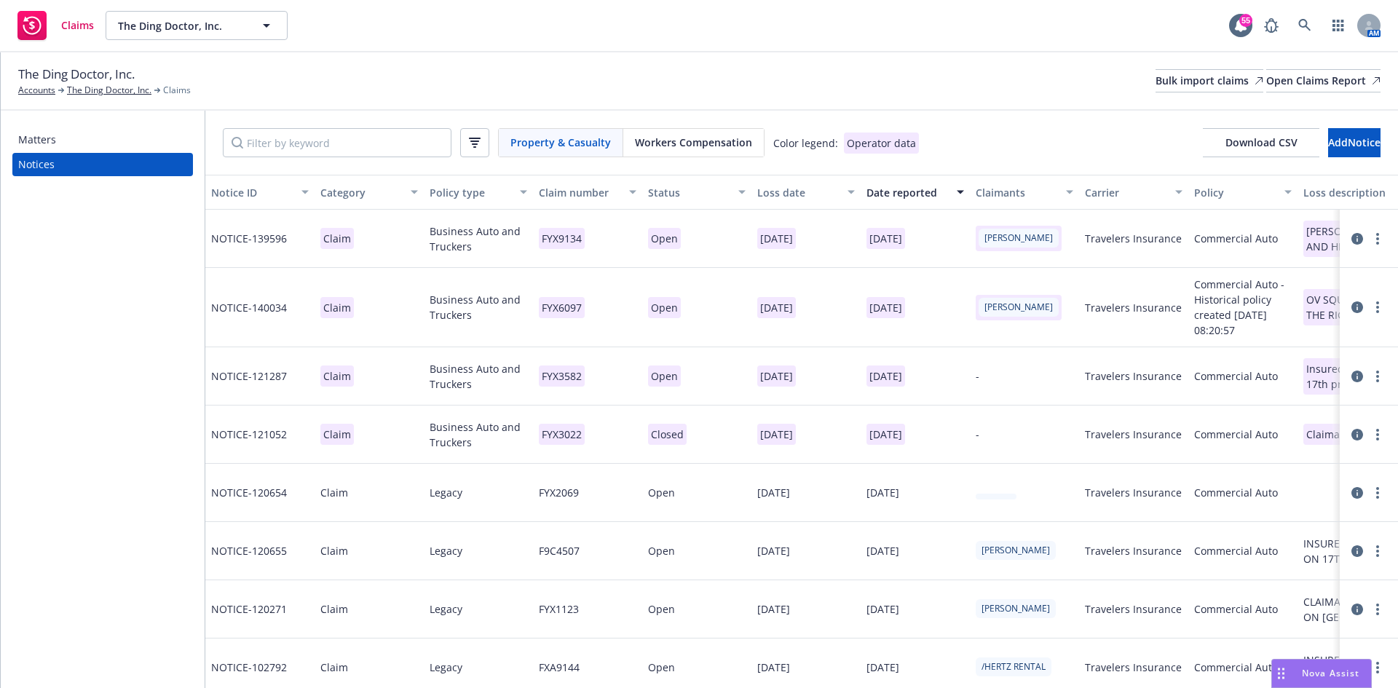
scroll to position [364, 0]
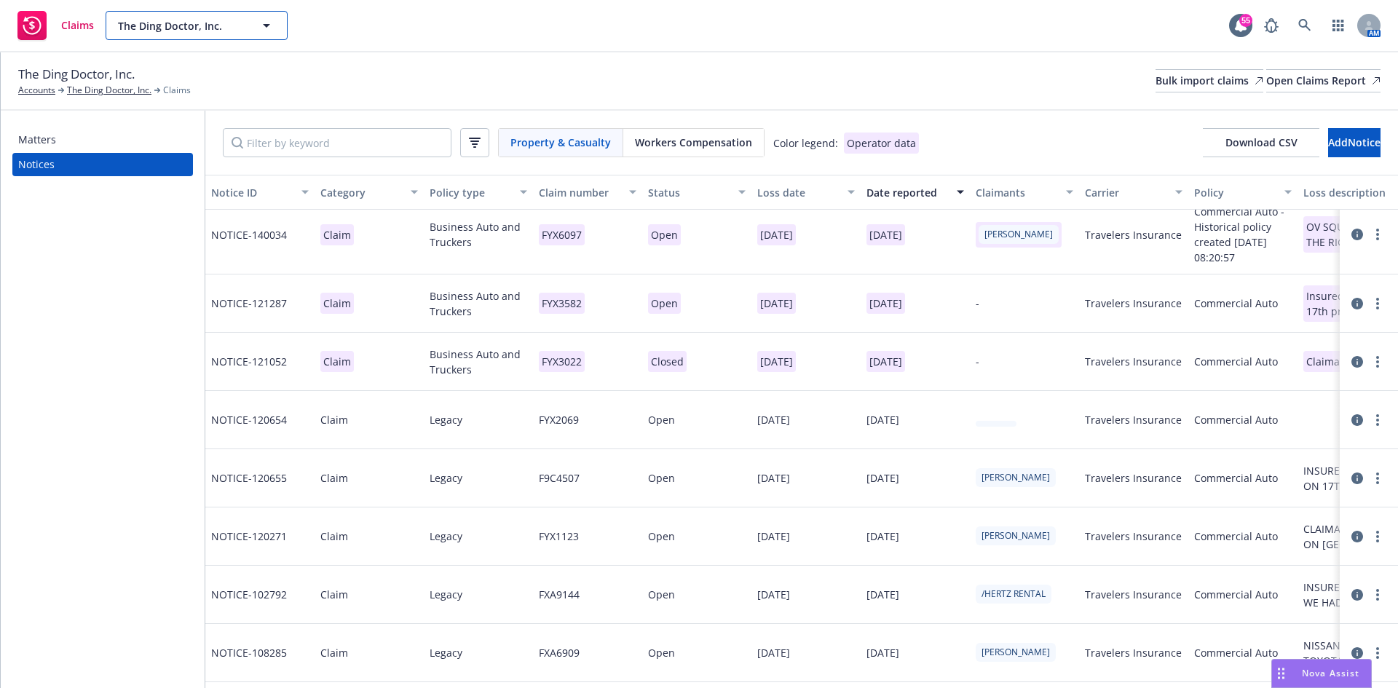
click at [176, 25] on span "The Ding Doctor, Inc." at bounding box center [181, 25] width 126 height 15
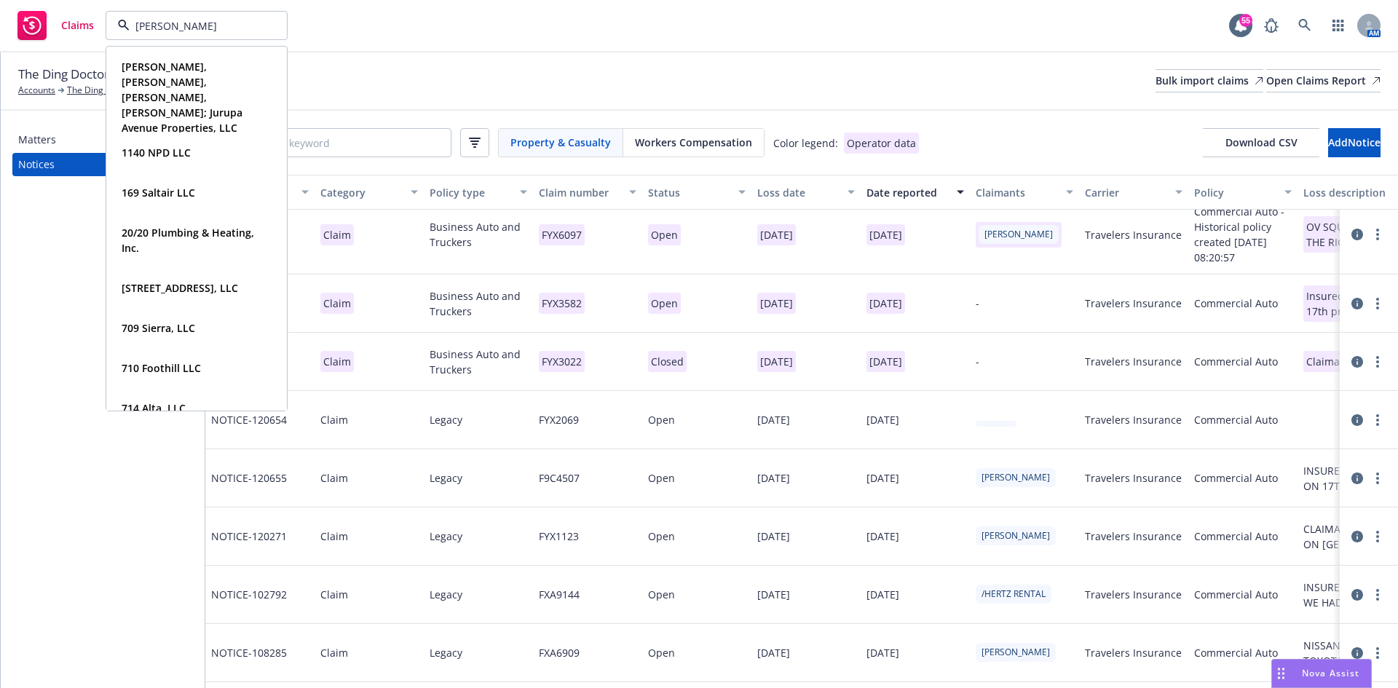
type input "philbin"
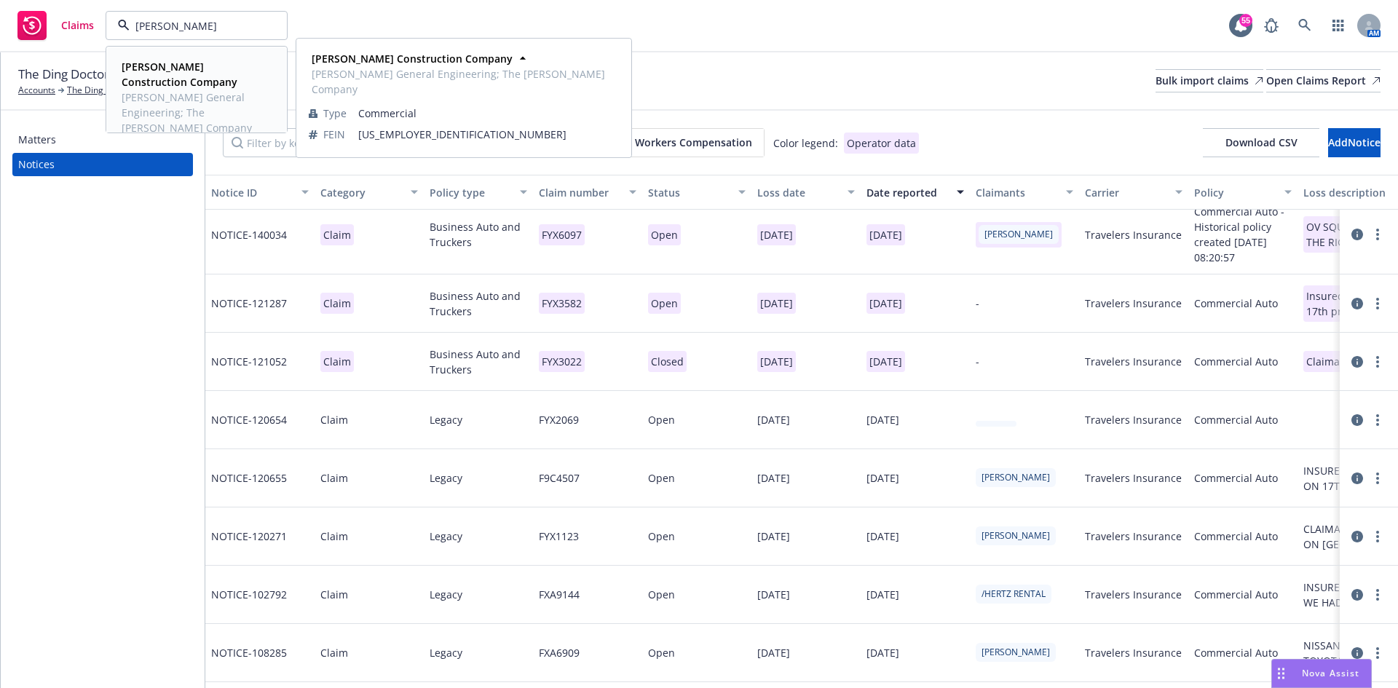
click at [176, 71] on strong "[PERSON_NAME] Construction Company" at bounding box center [180, 74] width 116 height 29
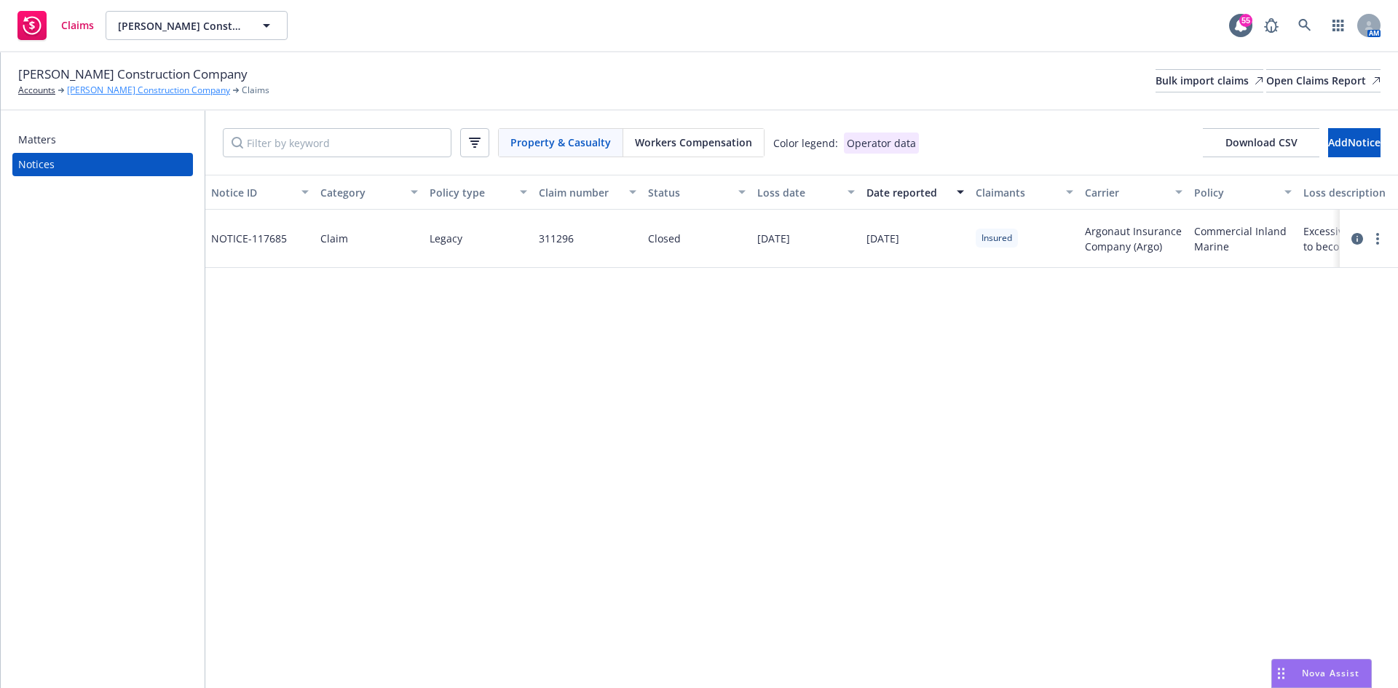
click at [128, 92] on link "[PERSON_NAME] Construction Company" at bounding box center [148, 90] width 163 height 13
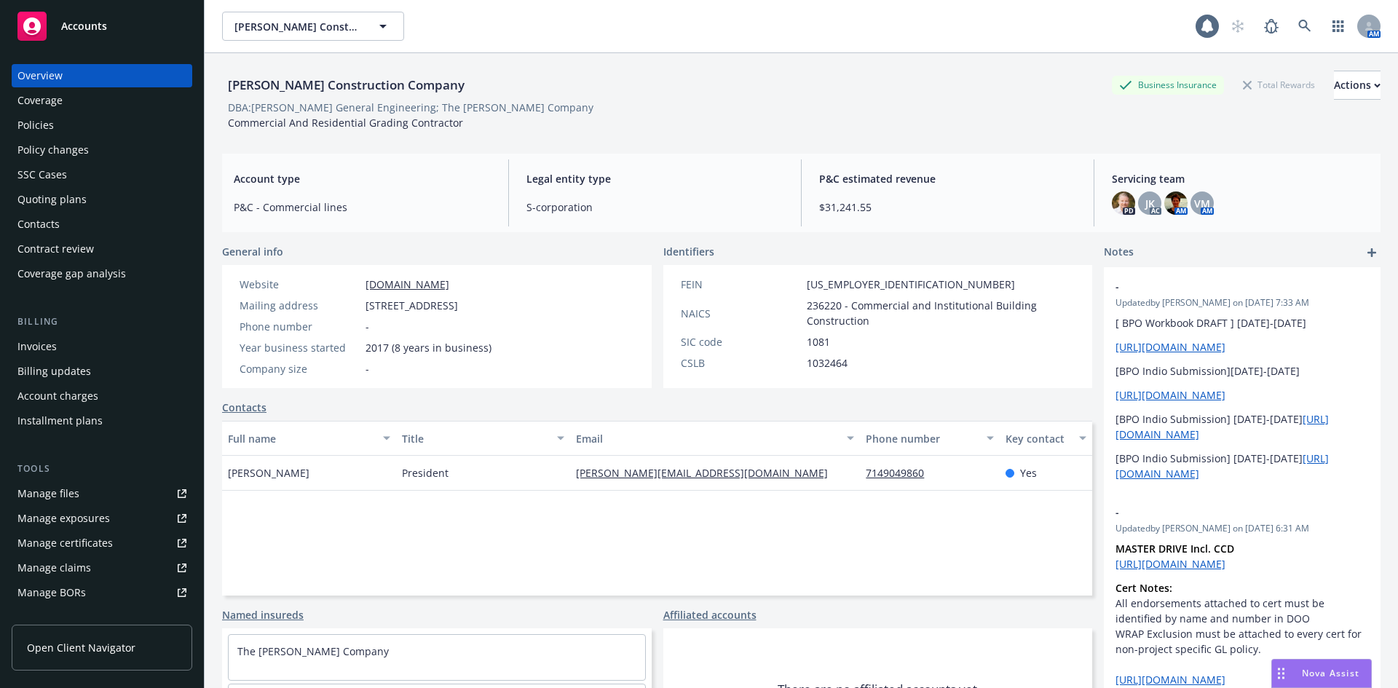
click at [62, 191] on div "Quoting plans" at bounding box center [51, 199] width 69 height 23
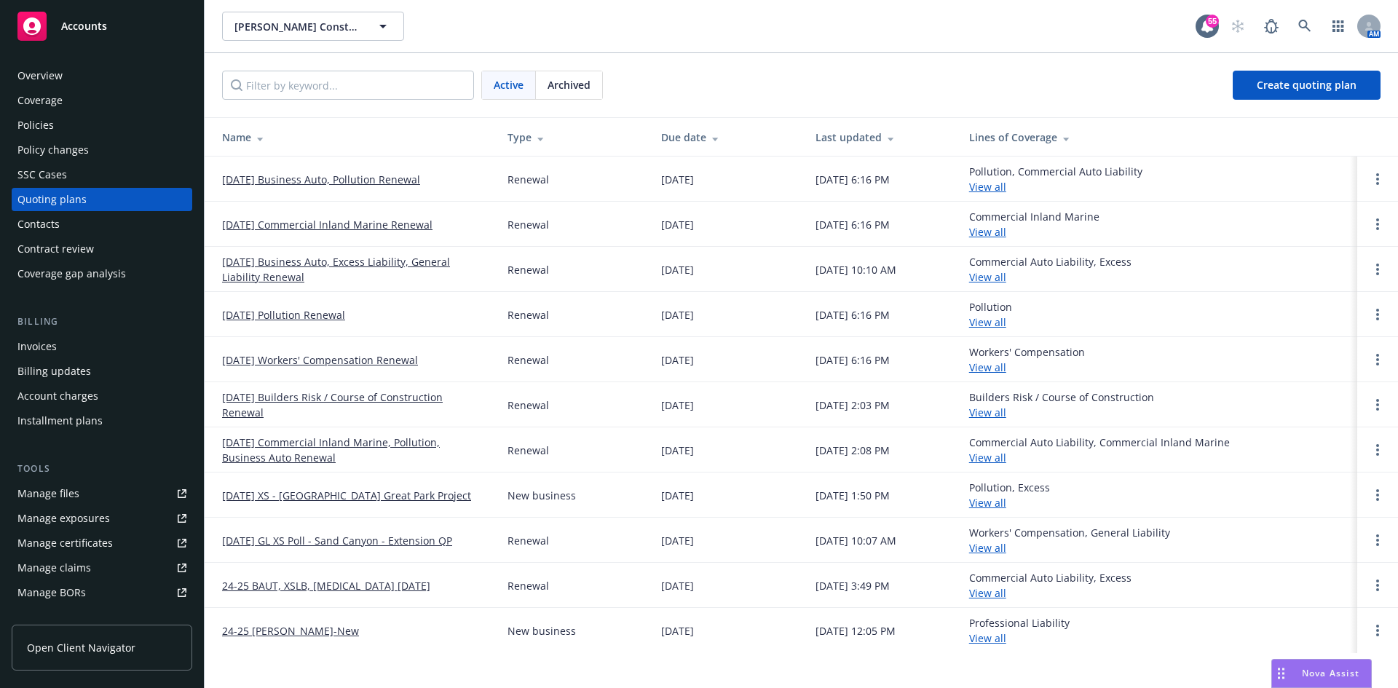
click at [52, 123] on div "Policies" at bounding box center [35, 125] width 36 height 23
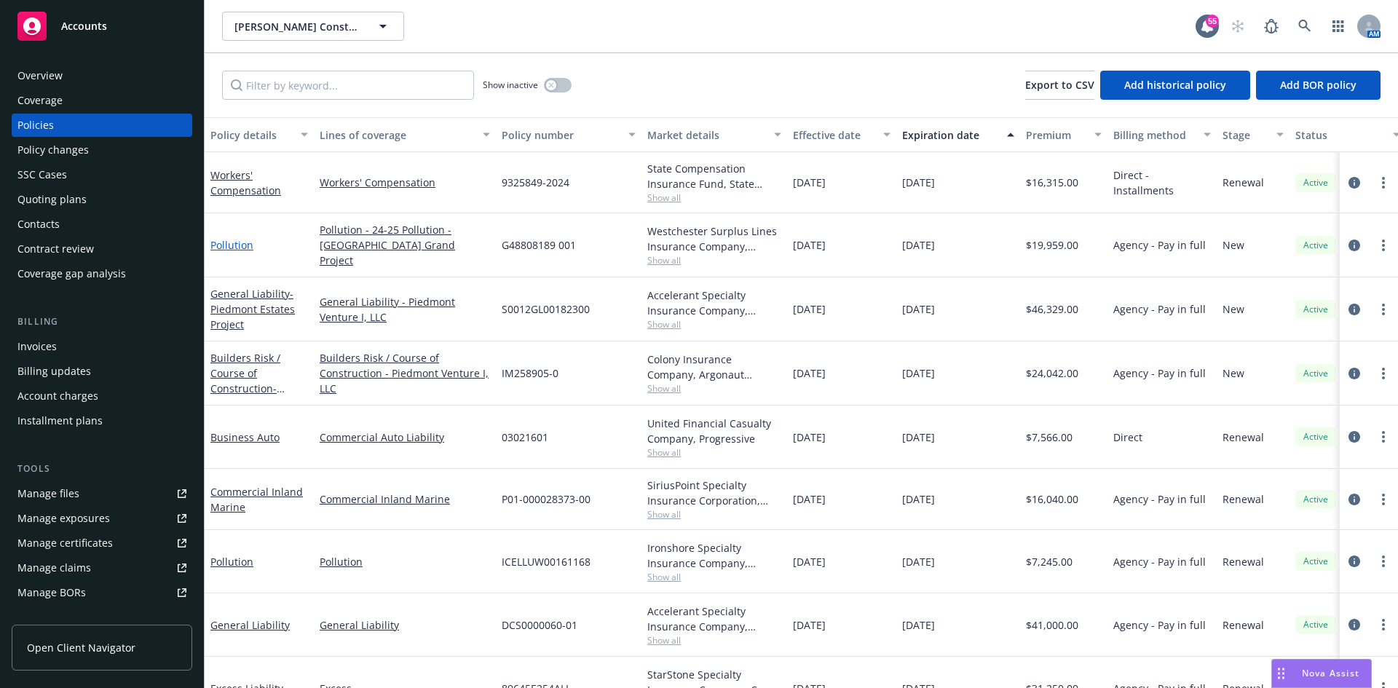
click at [243, 244] on link "Pollution" at bounding box center [231, 245] width 43 height 14
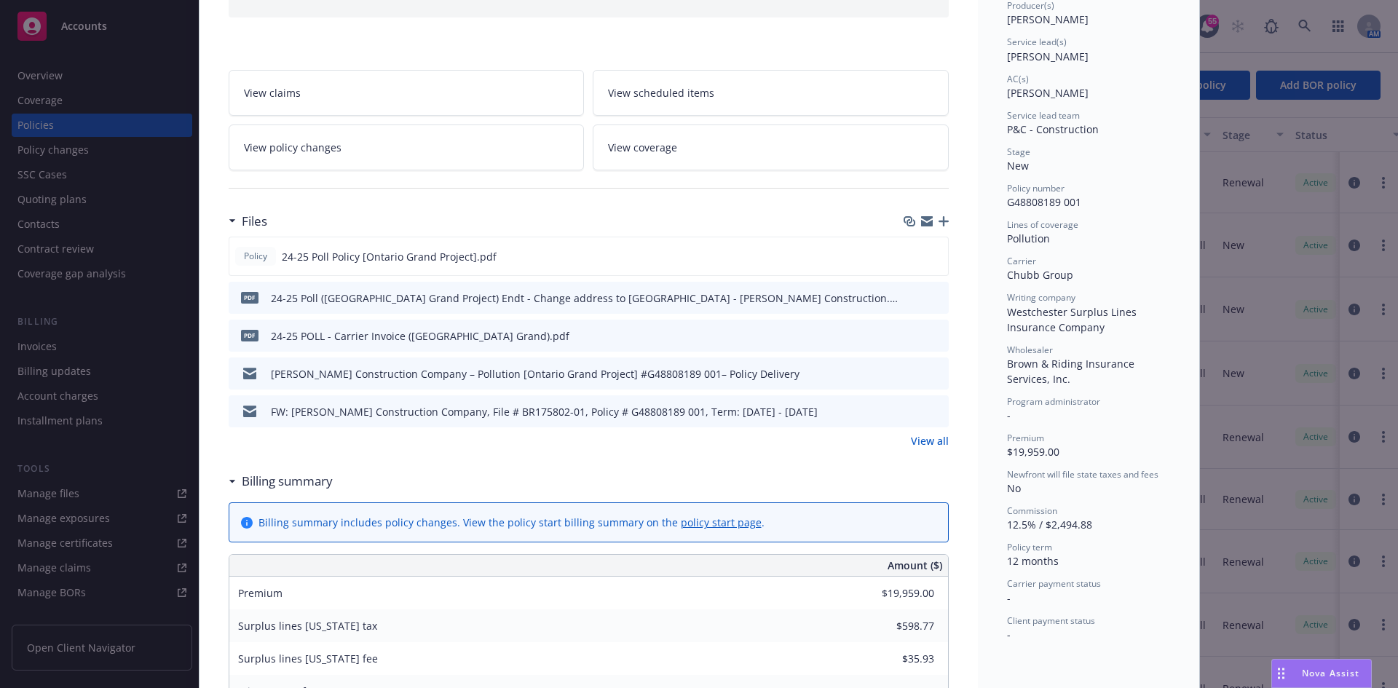
scroll to position [218, 0]
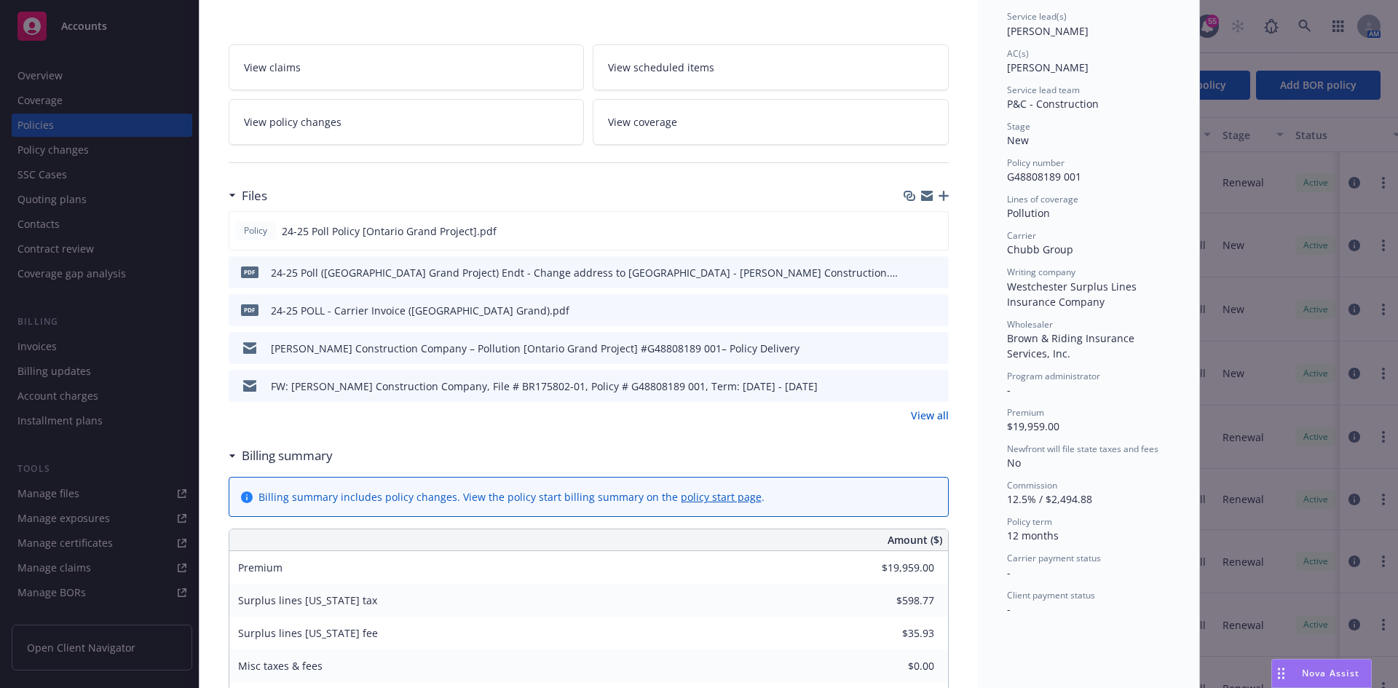
click at [926, 418] on link "View all" at bounding box center [930, 415] width 38 height 15
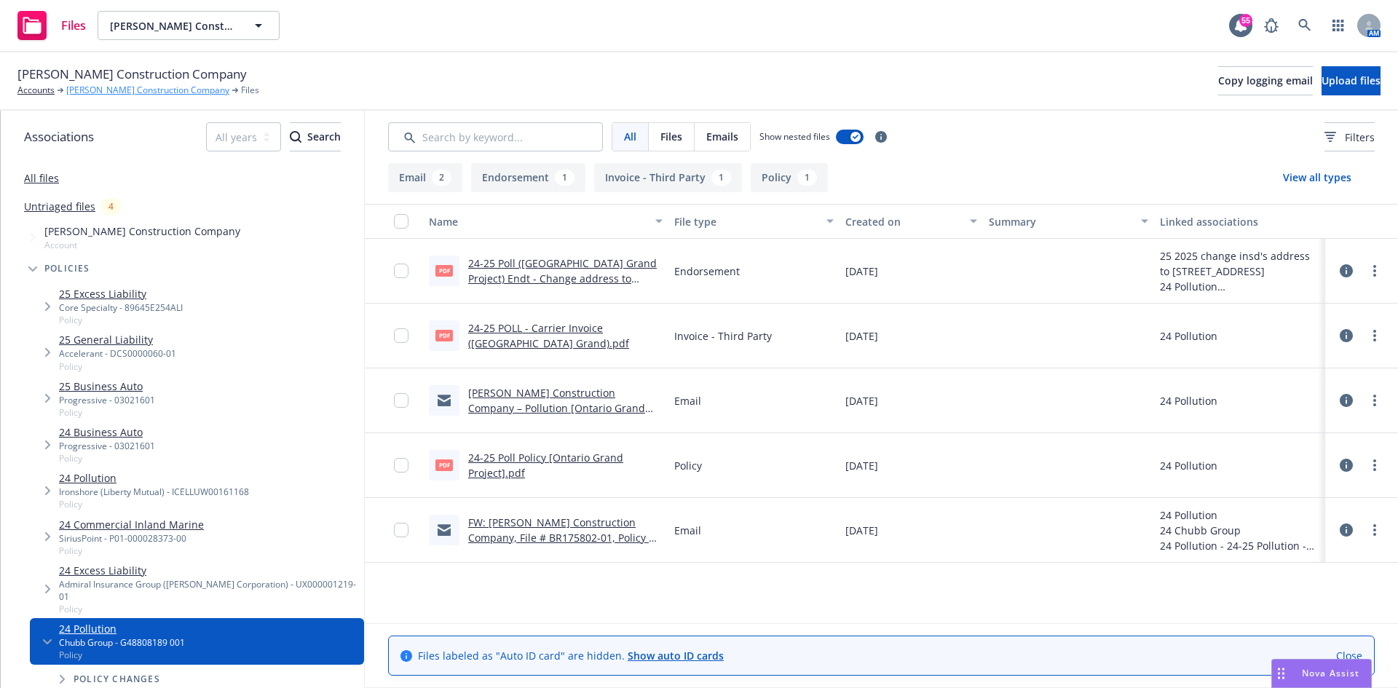
click at [100, 92] on link "[PERSON_NAME] Construction Company" at bounding box center [147, 90] width 163 height 13
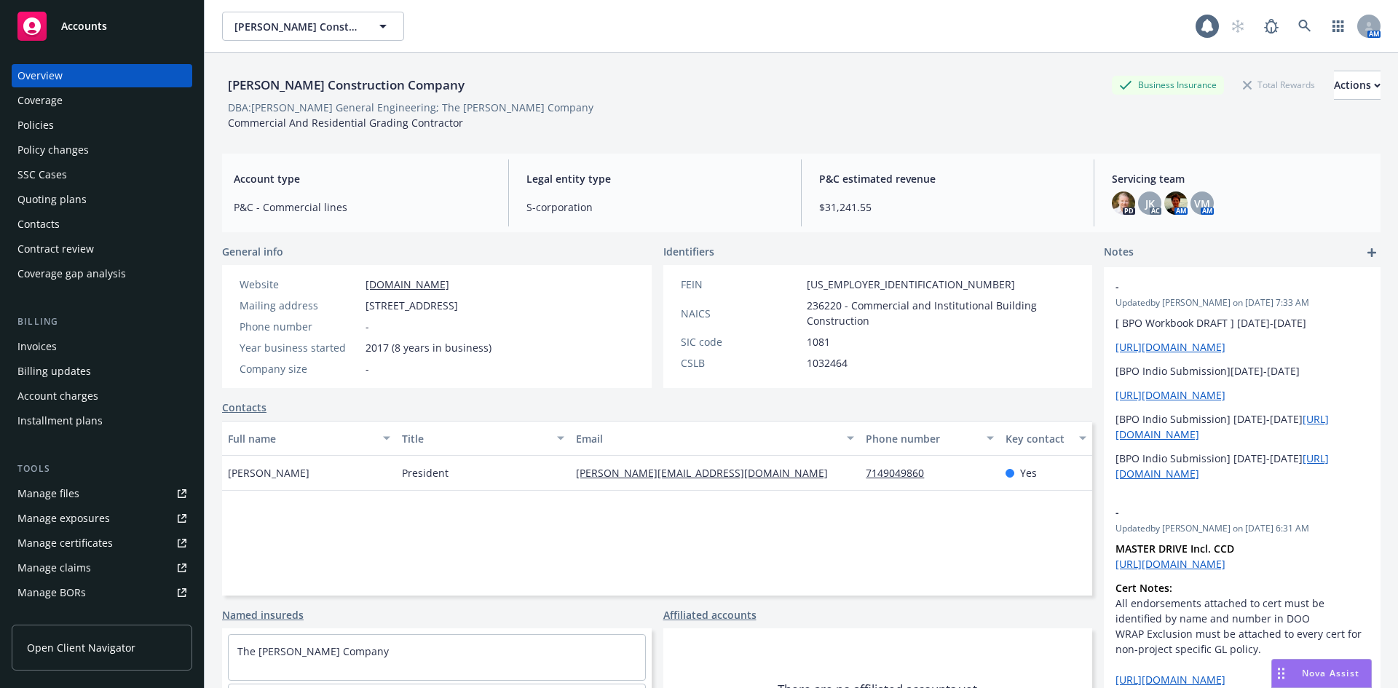
click at [56, 129] on div "Policies" at bounding box center [101, 125] width 169 height 23
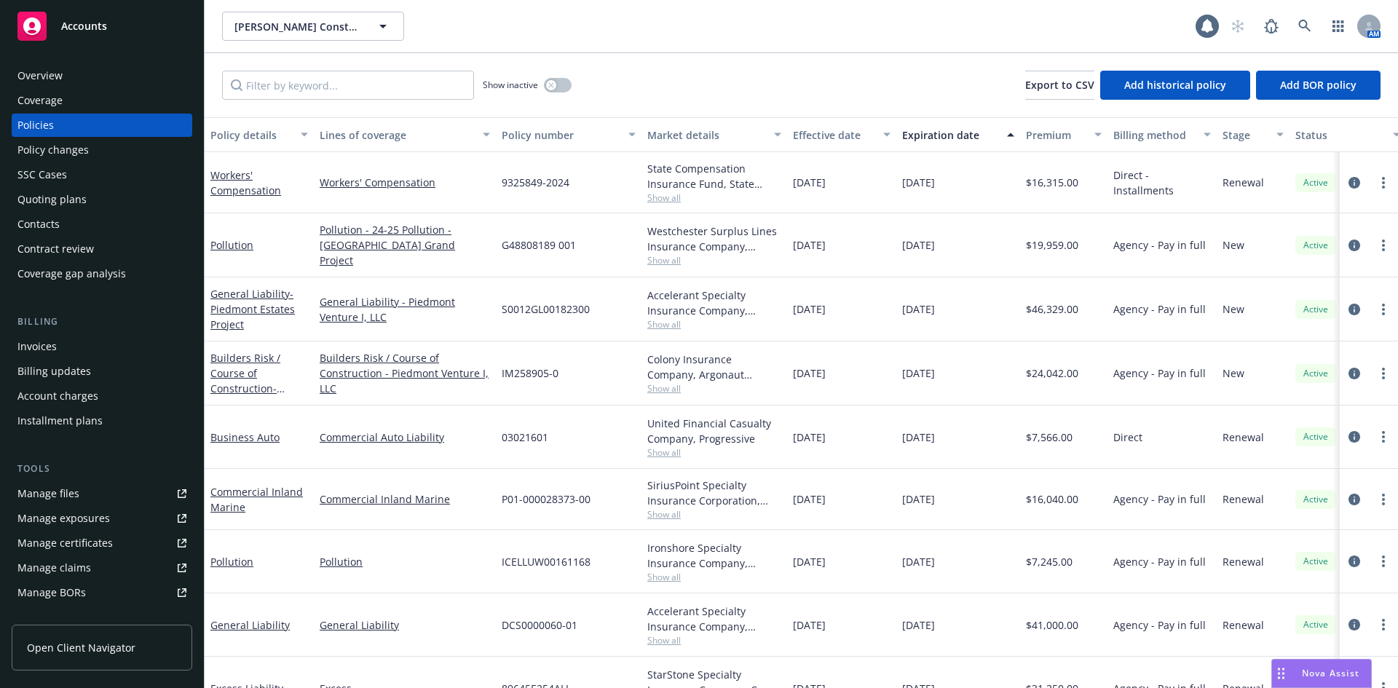
scroll to position [106, 0]
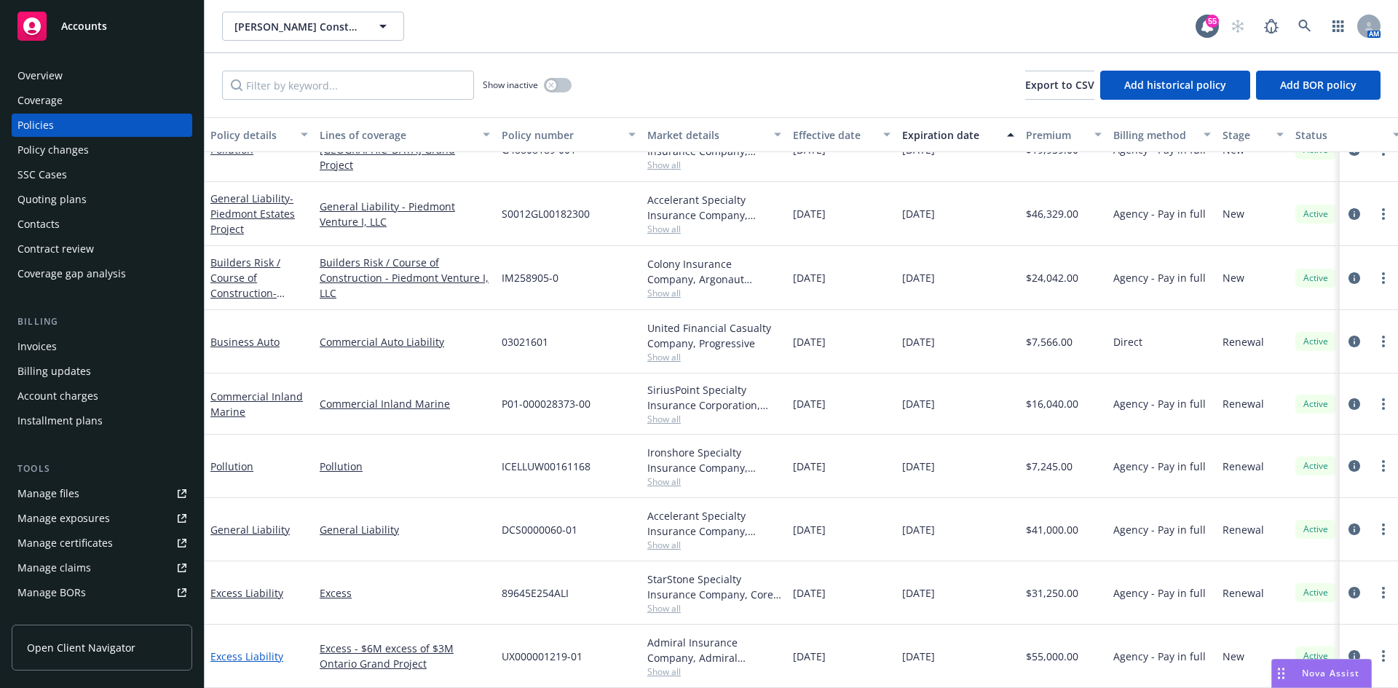
click at [239, 649] on link "Excess Liability" at bounding box center [246, 656] width 73 height 14
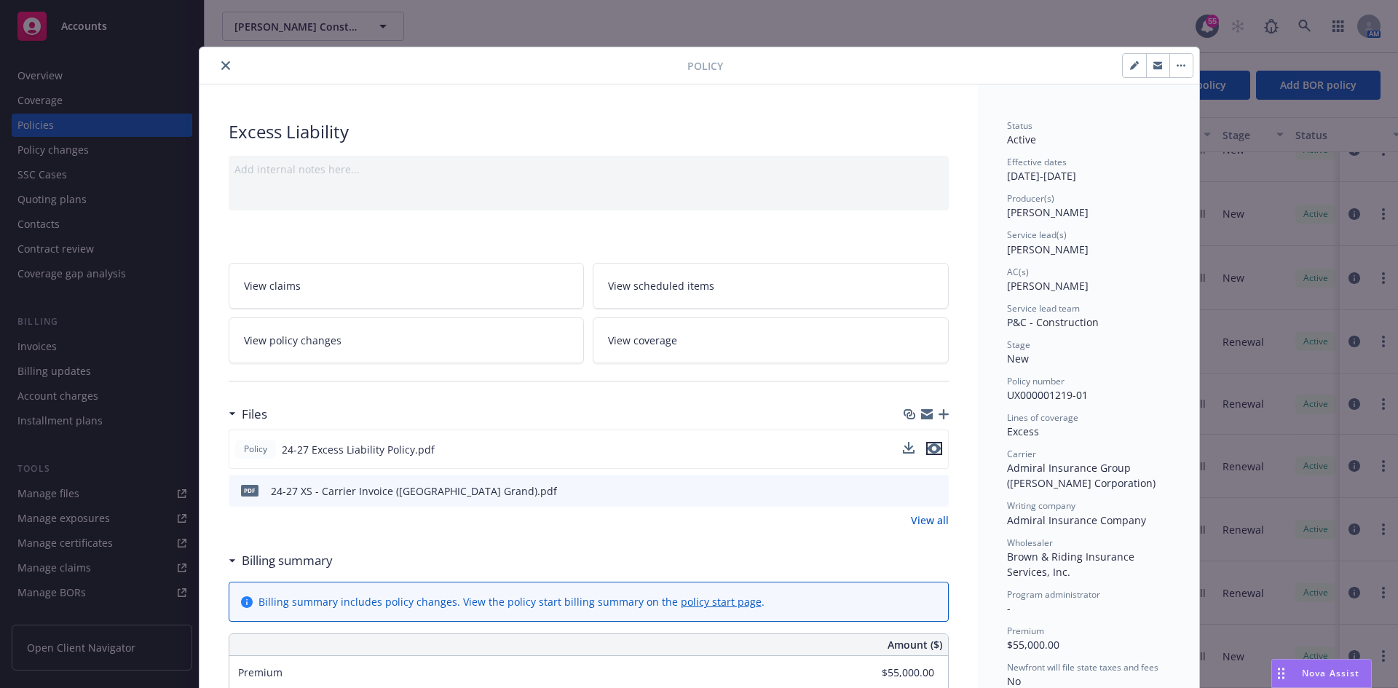
click at [930, 447] on icon "preview file" at bounding box center [933, 448] width 13 height 10
click at [221, 64] on icon "close" at bounding box center [225, 65] width 9 height 9
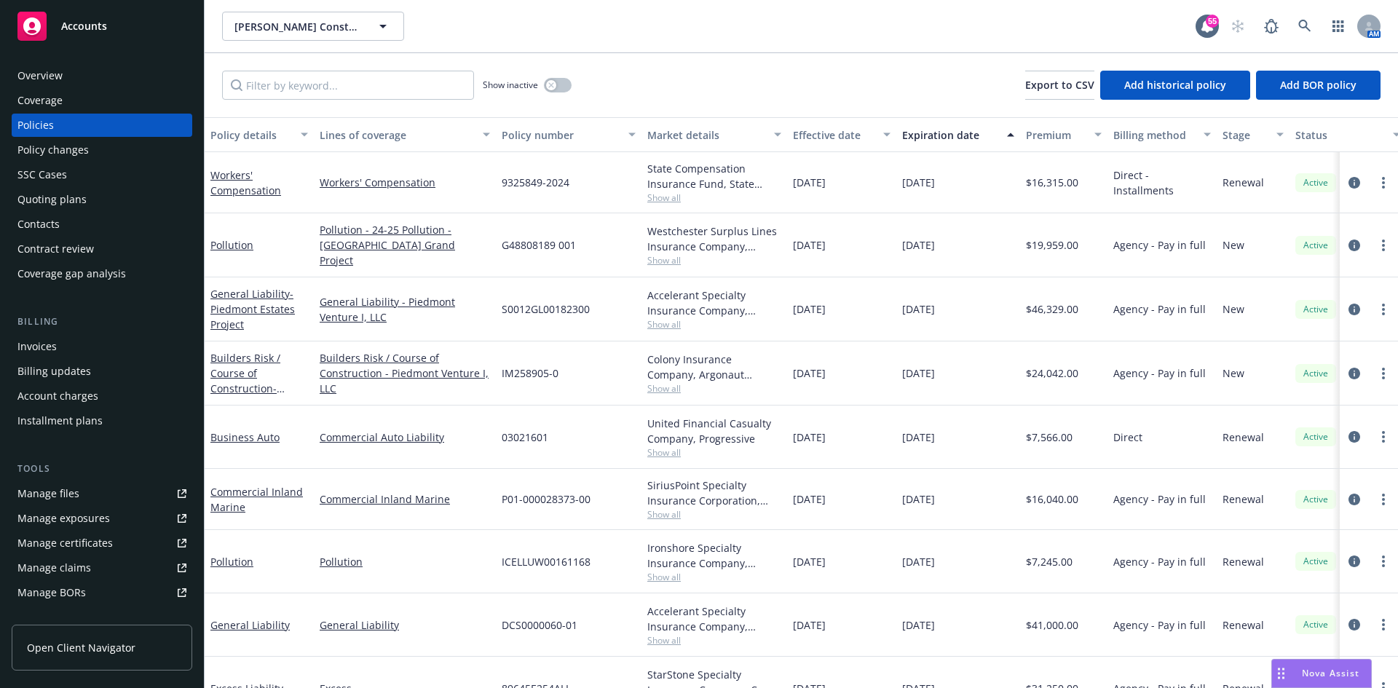
scroll to position [106, 0]
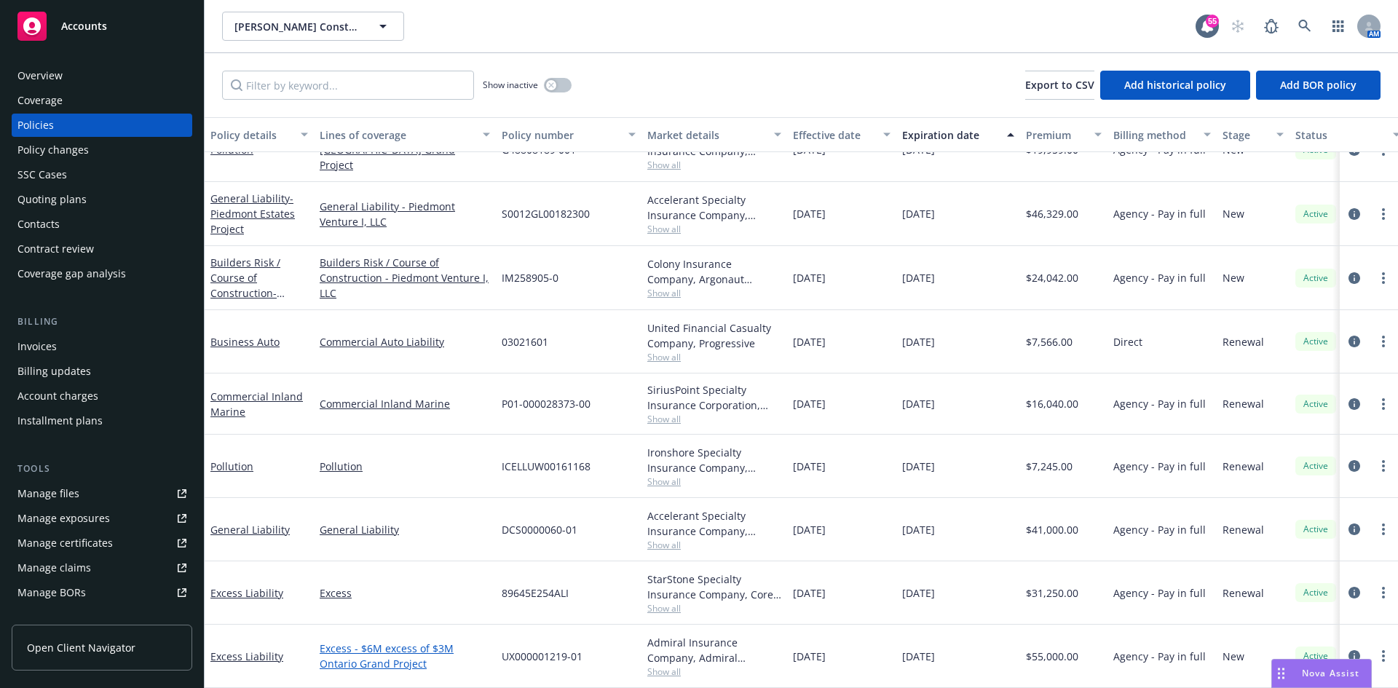
click at [435, 641] on link "Excess - $6M excess of $3M Ontario Grand Project" at bounding box center [405, 656] width 170 height 31
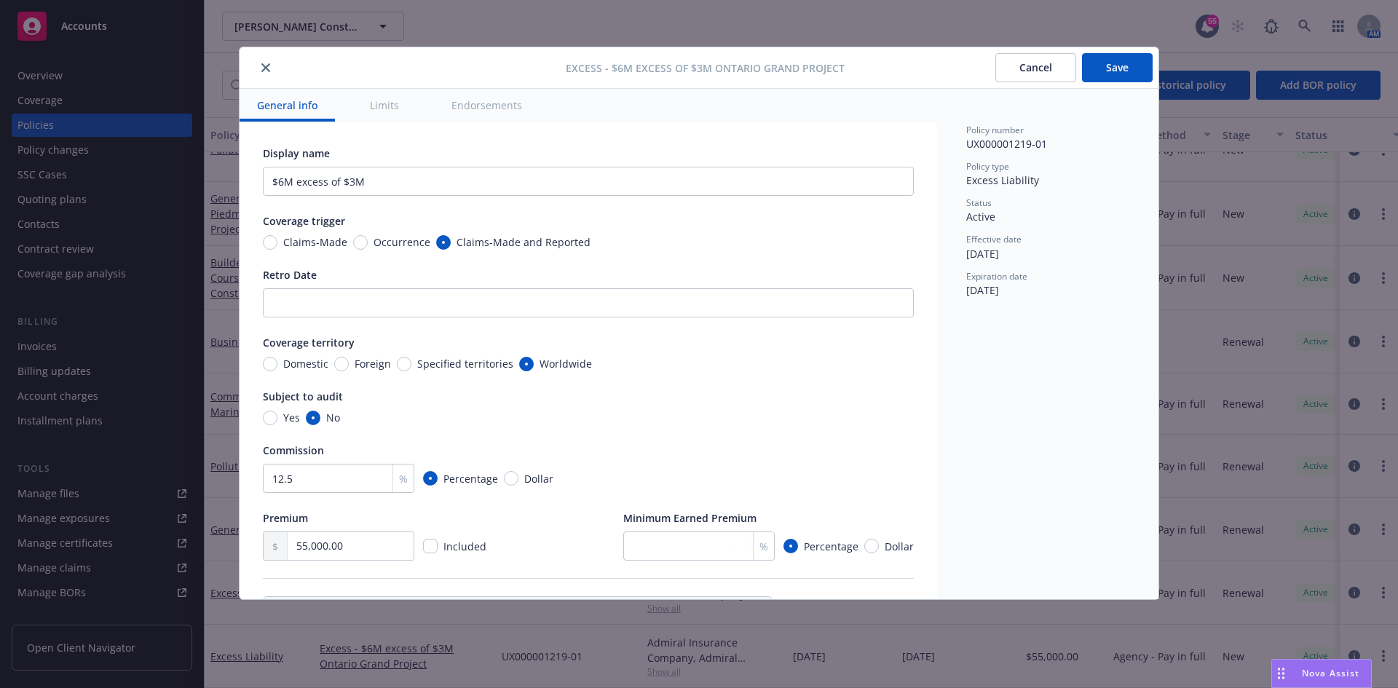
click at [271, 66] on button "close" at bounding box center [265, 67] width 17 height 17
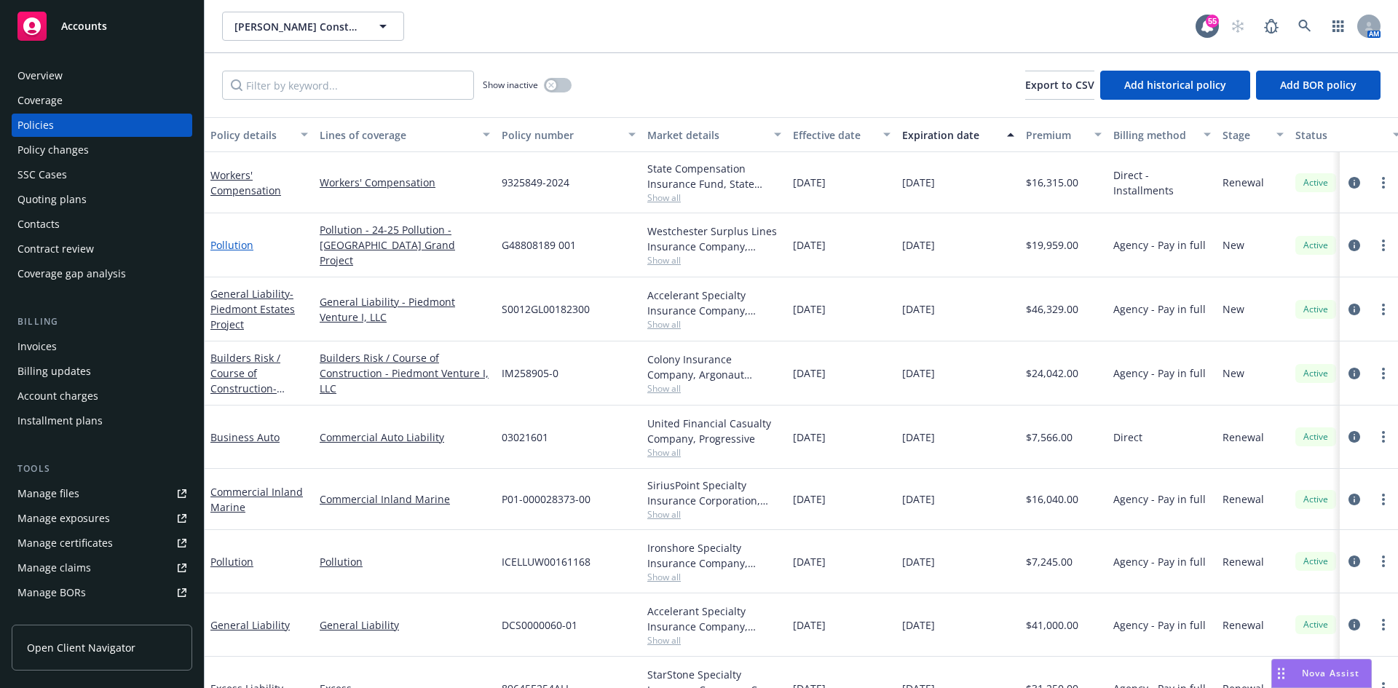
click at [223, 245] on link "Pollution" at bounding box center [231, 245] width 43 height 14
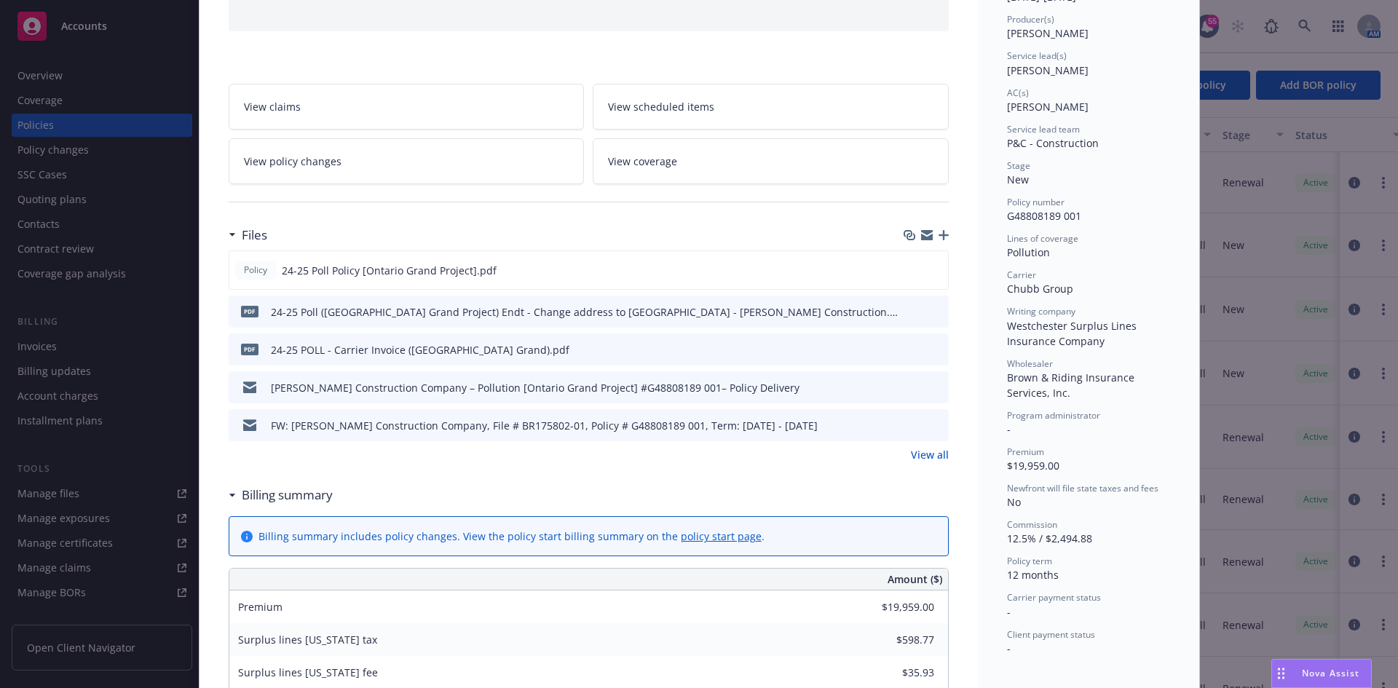
scroll to position [218, 0]
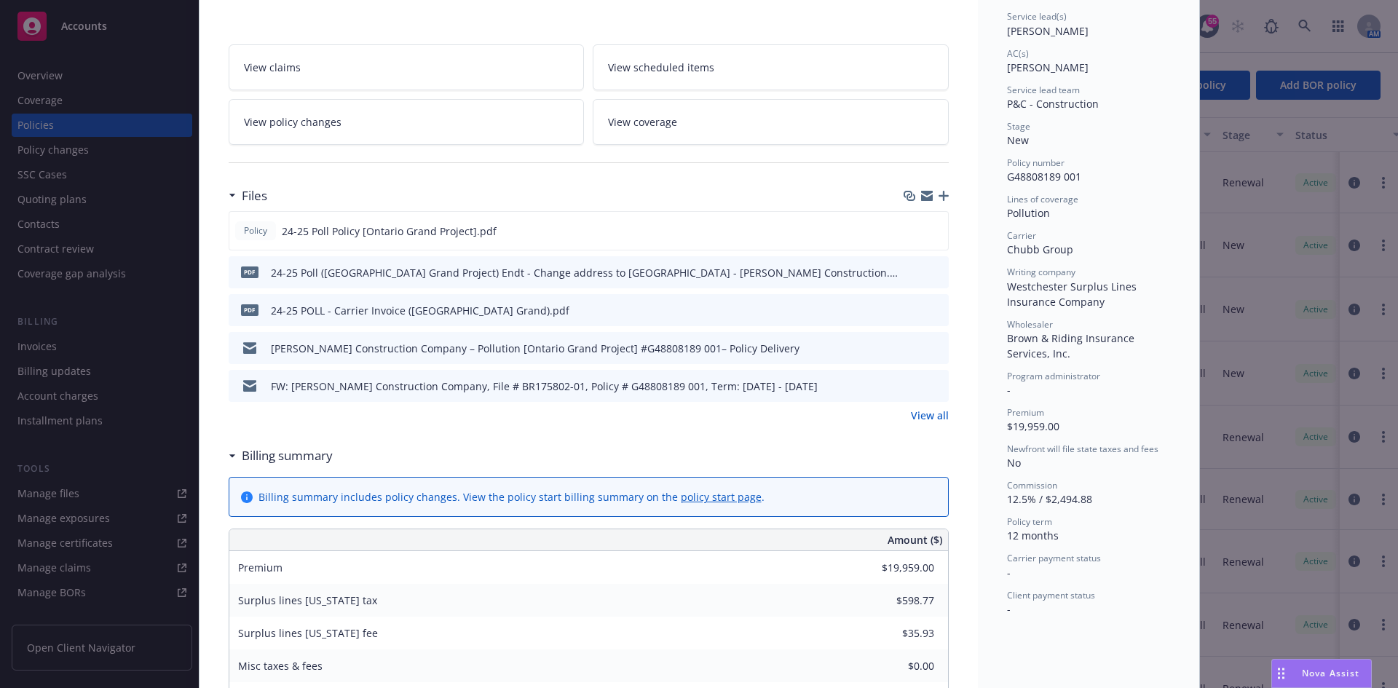
click at [927, 416] on link "View all" at bounding box center [930, 415] width 38 height 15
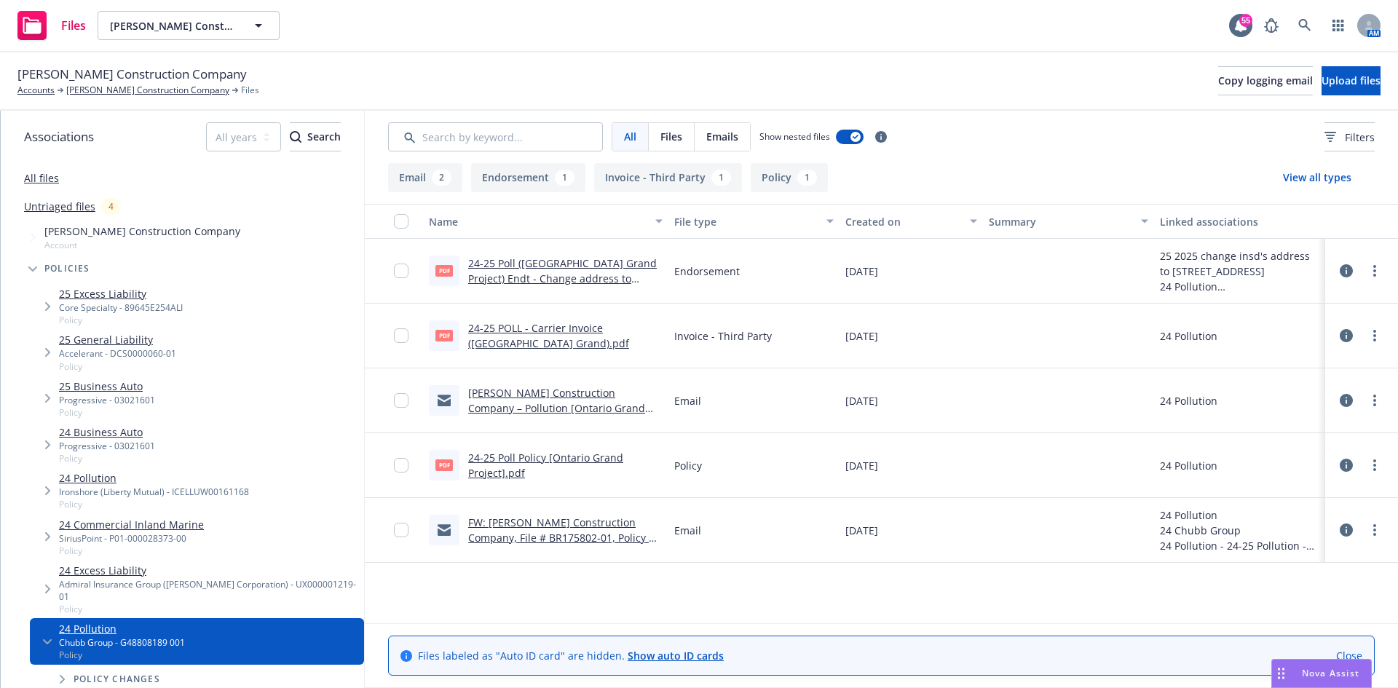
click at [583, 404] on link "[PERSON_NAME] Construction Company – Pollution [Ontario Grand Project] #G488081…" at bounding box center [556, 416] width 177 height 60
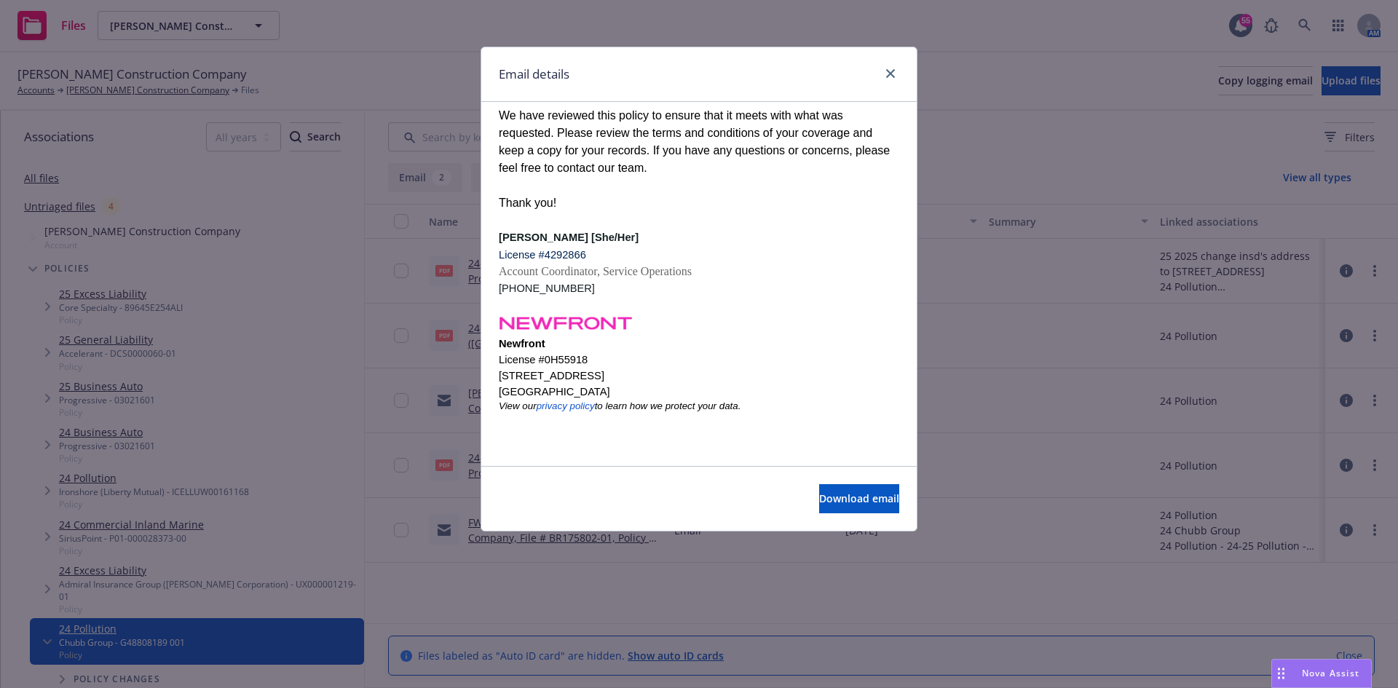
scroll to position [248, 0]
click at [893, 71] on icon "close" at bounding box center [890, 73] width 9 height 9
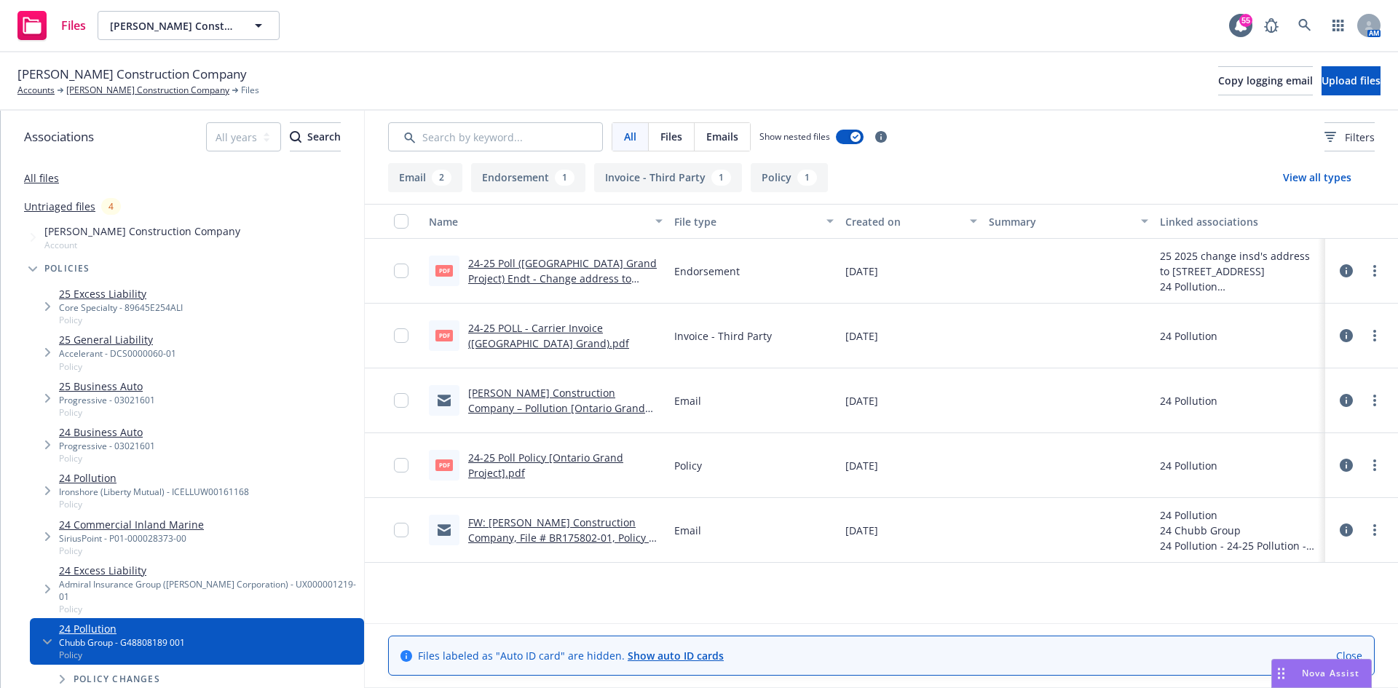
click at [606, 541] on link "FW: Philbin Construction Company, File # BR175802-01, Policy # G48808189 001, T…" at bounding box center [561, 537] width 187 height 44
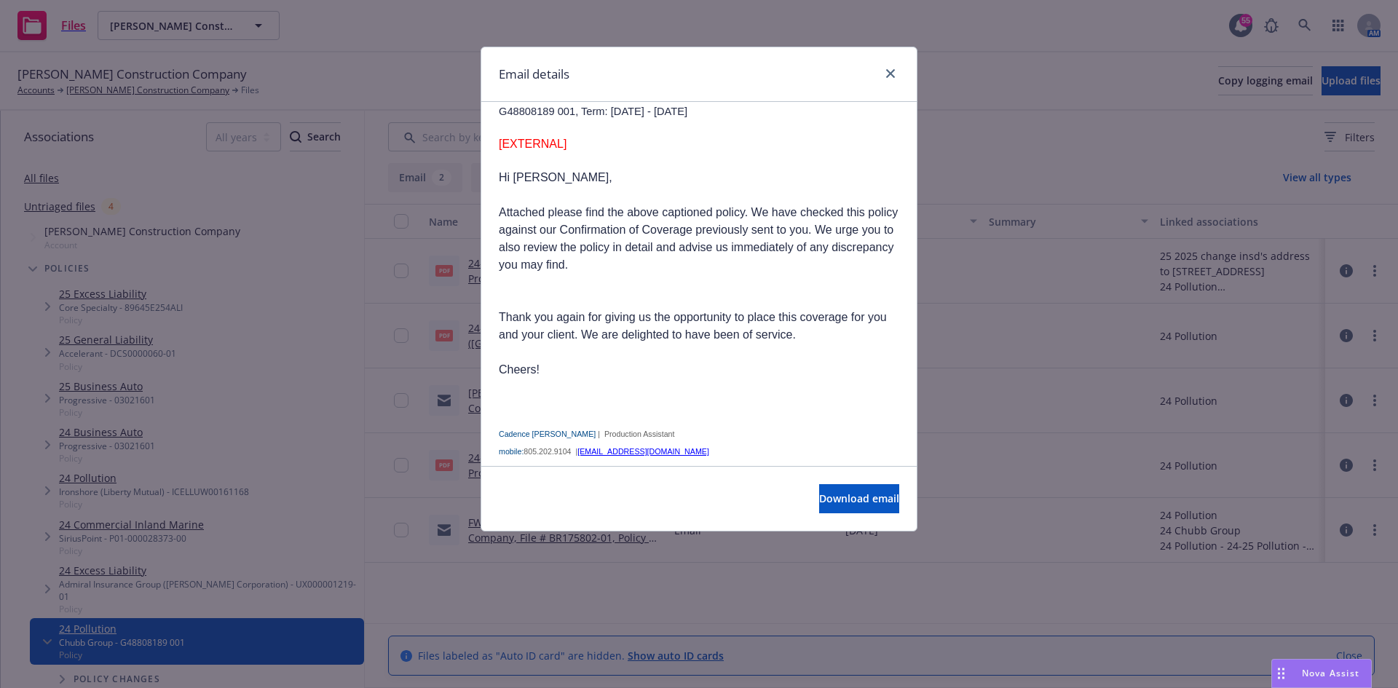
scroll to position [188, 0]
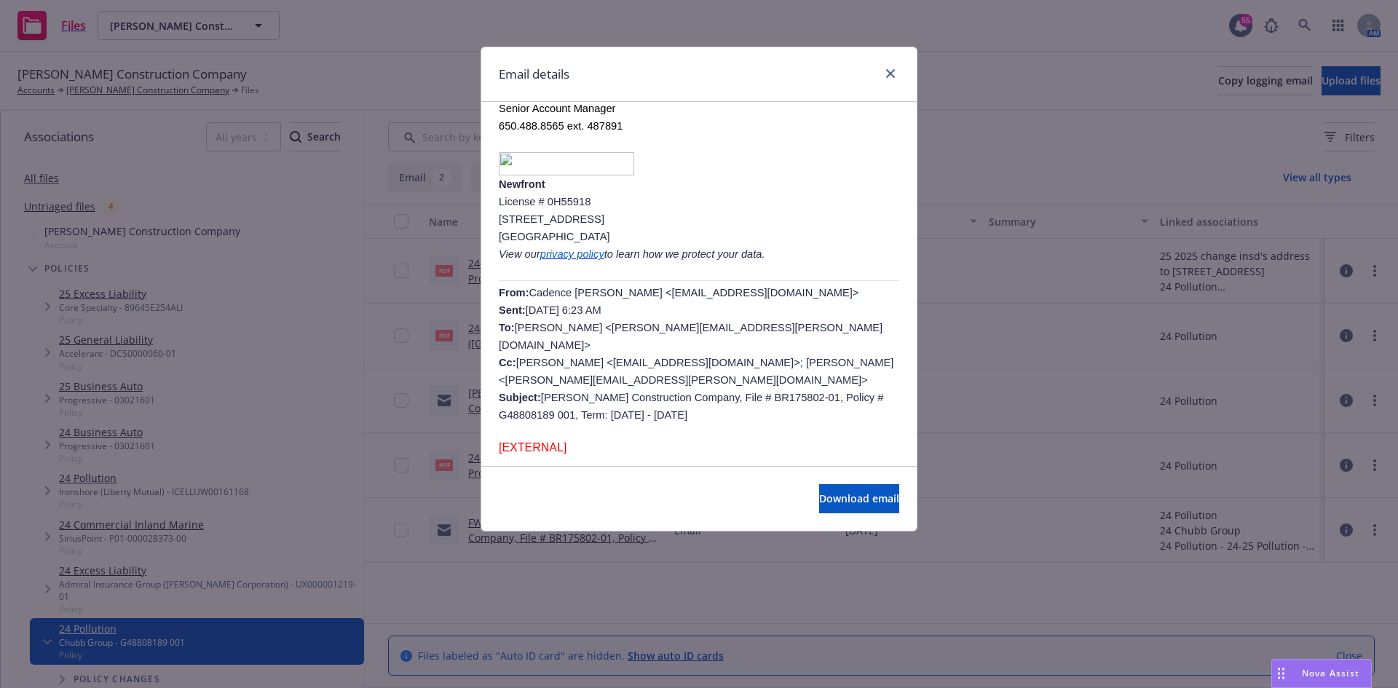
click at [888, 60] on div "Email details" at bounding box center [698, 74] width 435 height 55
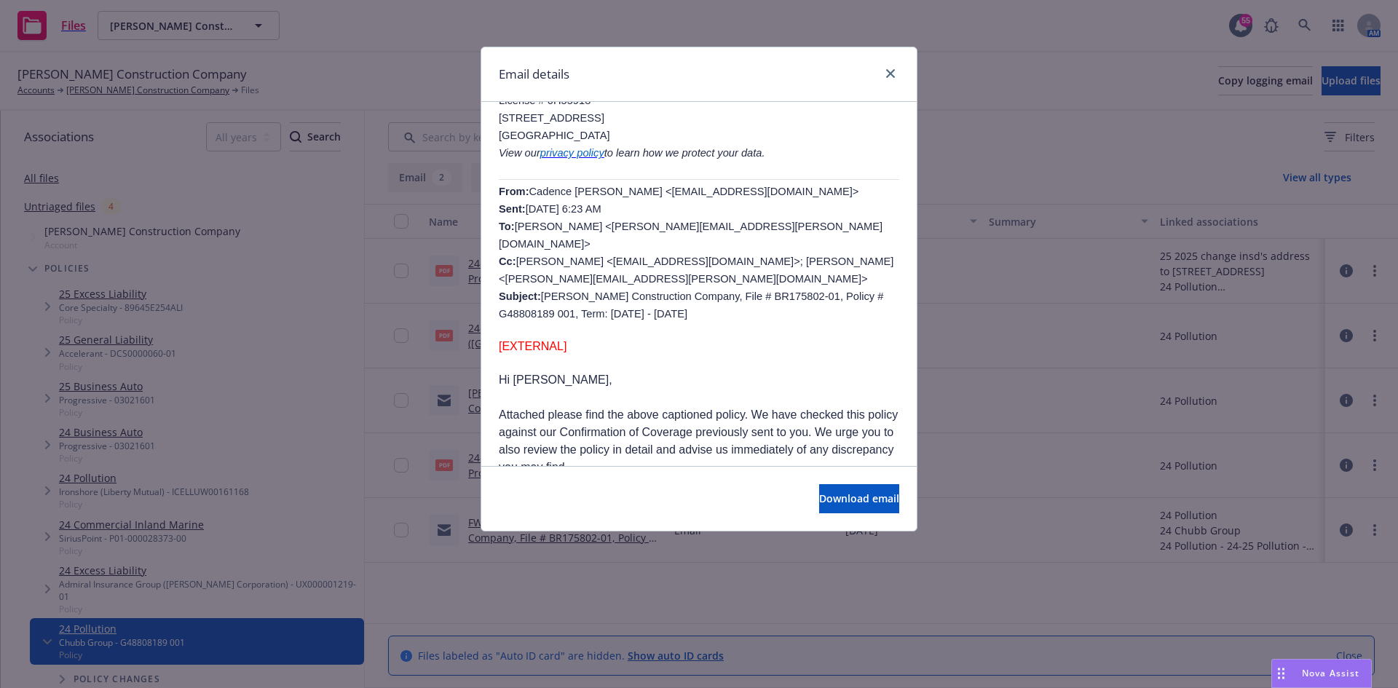
scroll to position [333, 0]
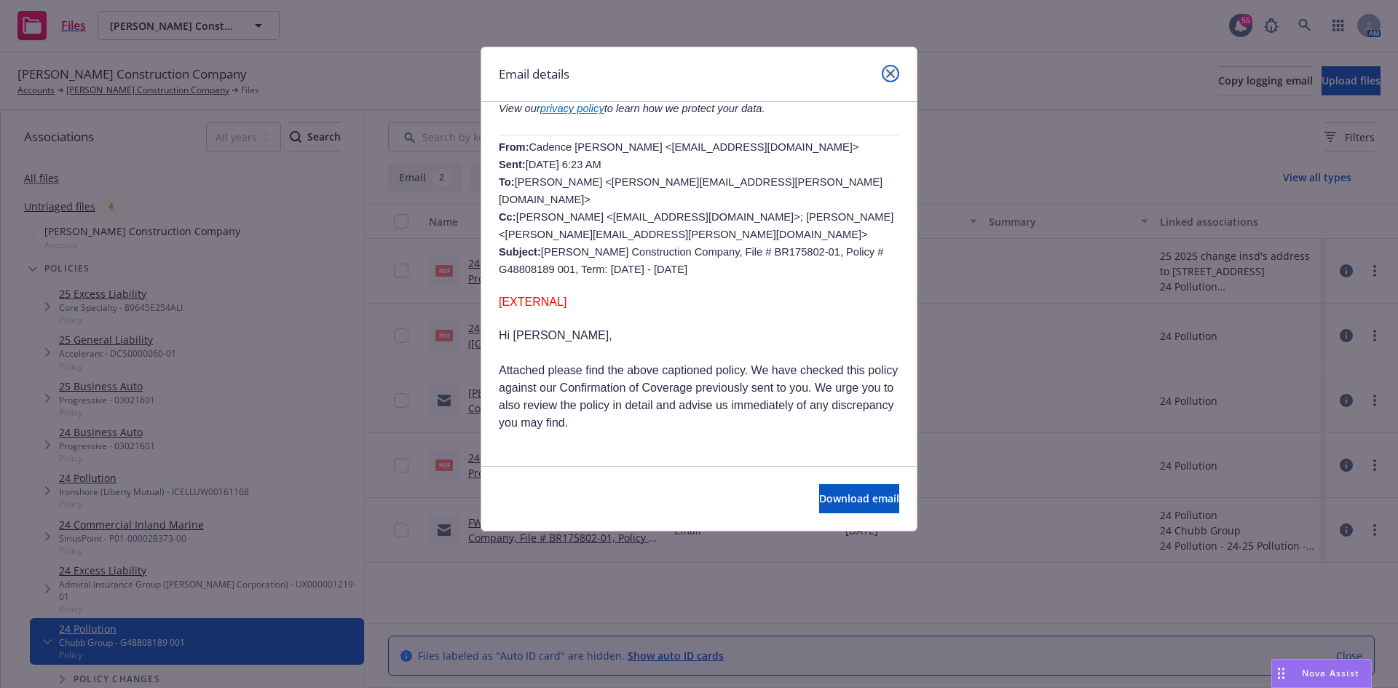
click at [892, 71] on icon "close" at bounding box center [890, 73] width 9 height 9
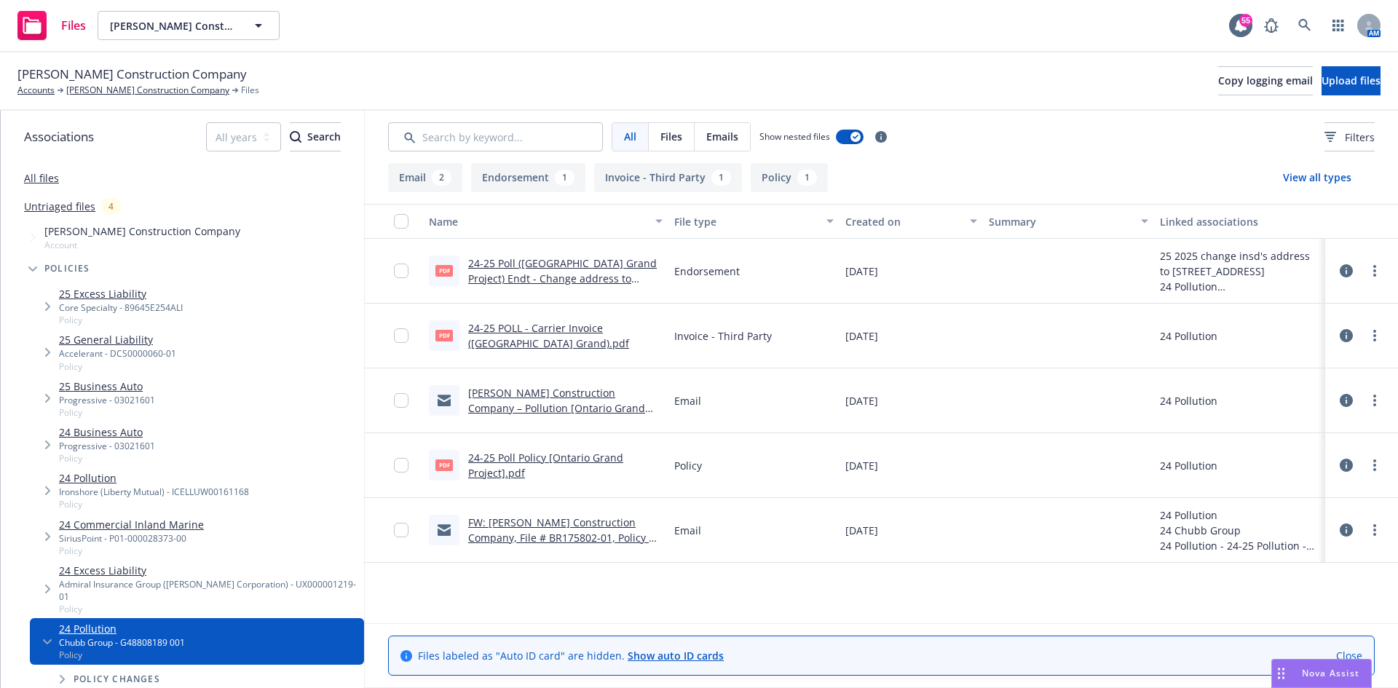
click at [892, 223] on div "Created on" at bounding box center [902, 221] width 115 height 15
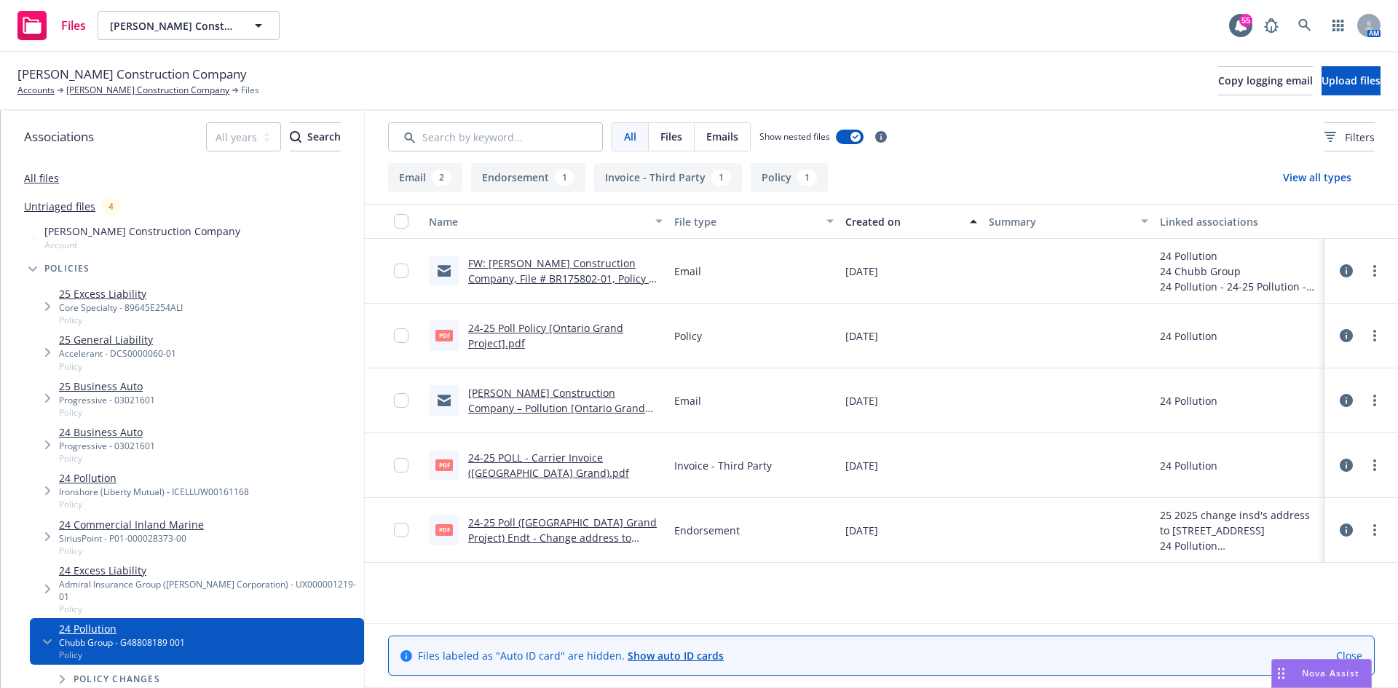
click at [892, 223] on div "Created on" at bounding box center [902, 221] width 115 height 15
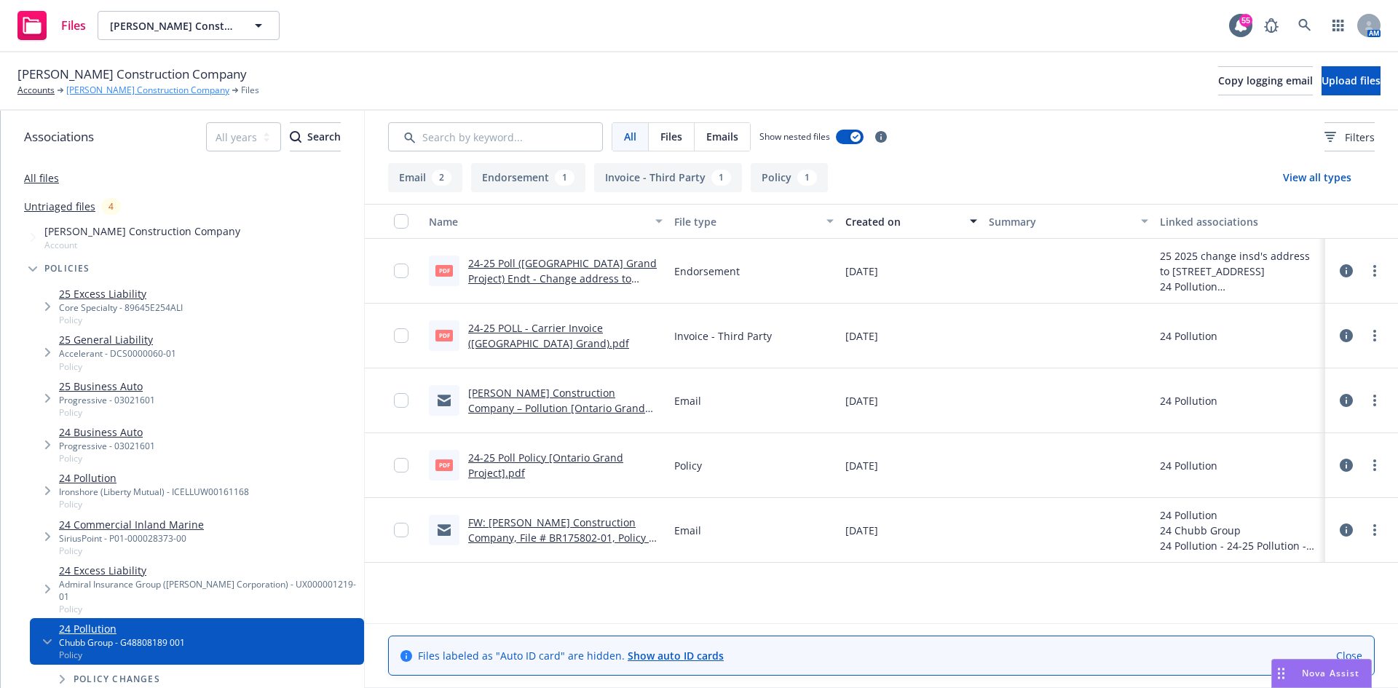
click at [138, 97] on link "[PERSON_NAME] Construction Company" at bounding box center [147, 90] width 163 height 13
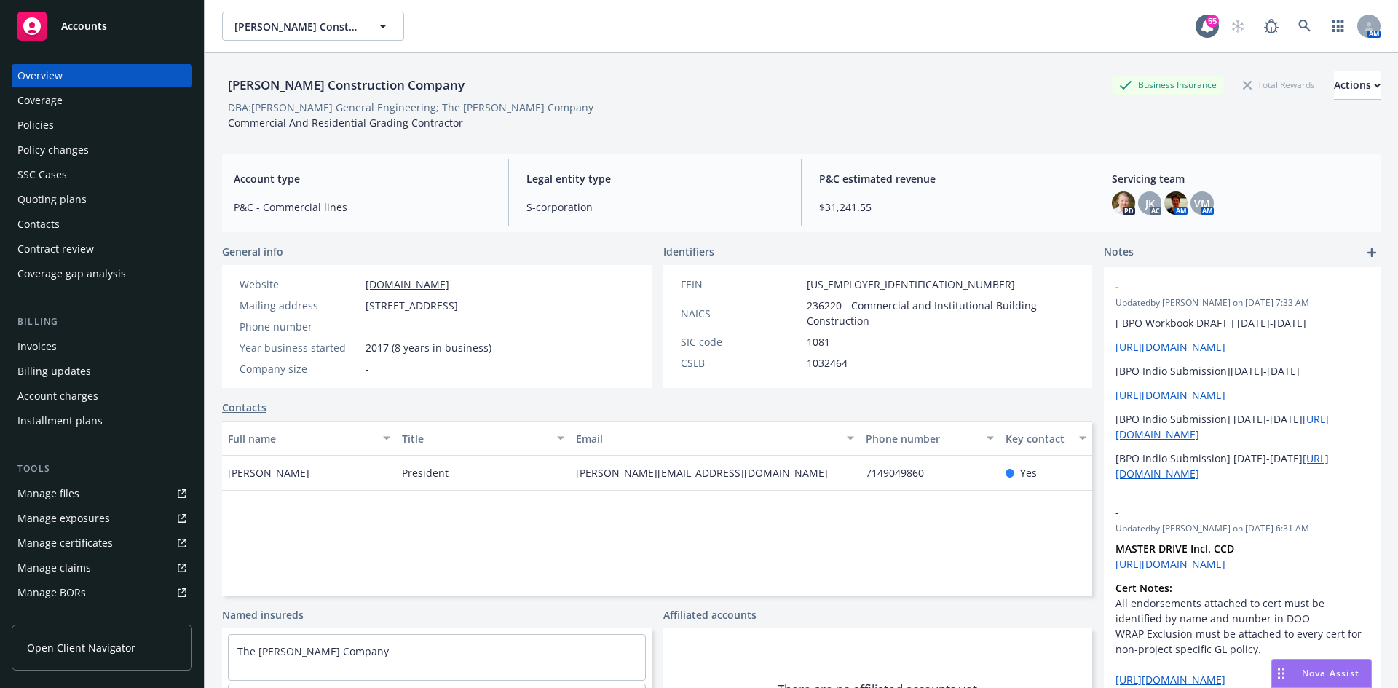
click at [54, 125] on div "Policies" at bounding box center [101, 125] width 169 height 23
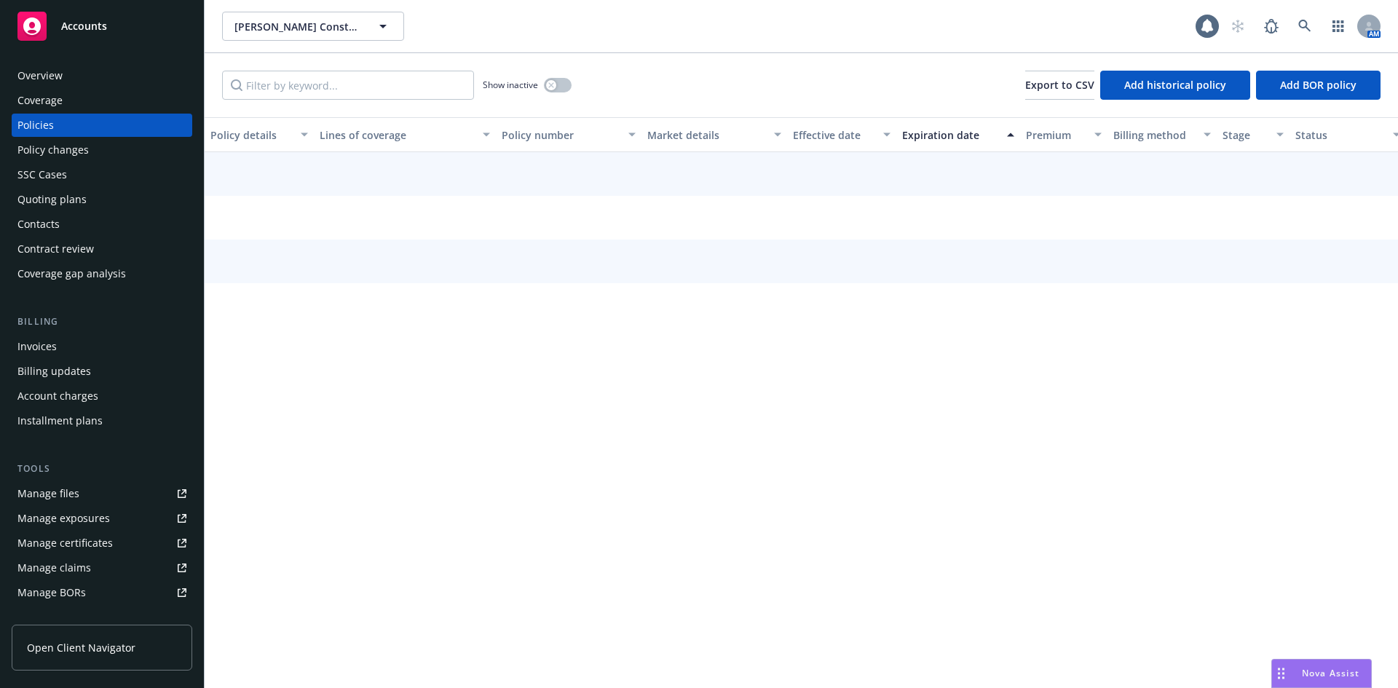
click at [63, 205] on div "Quoting plans" at bounding box center [51, 199] width 69 height 23
